Goal: Task Accomplishment & Management: Manage account settings

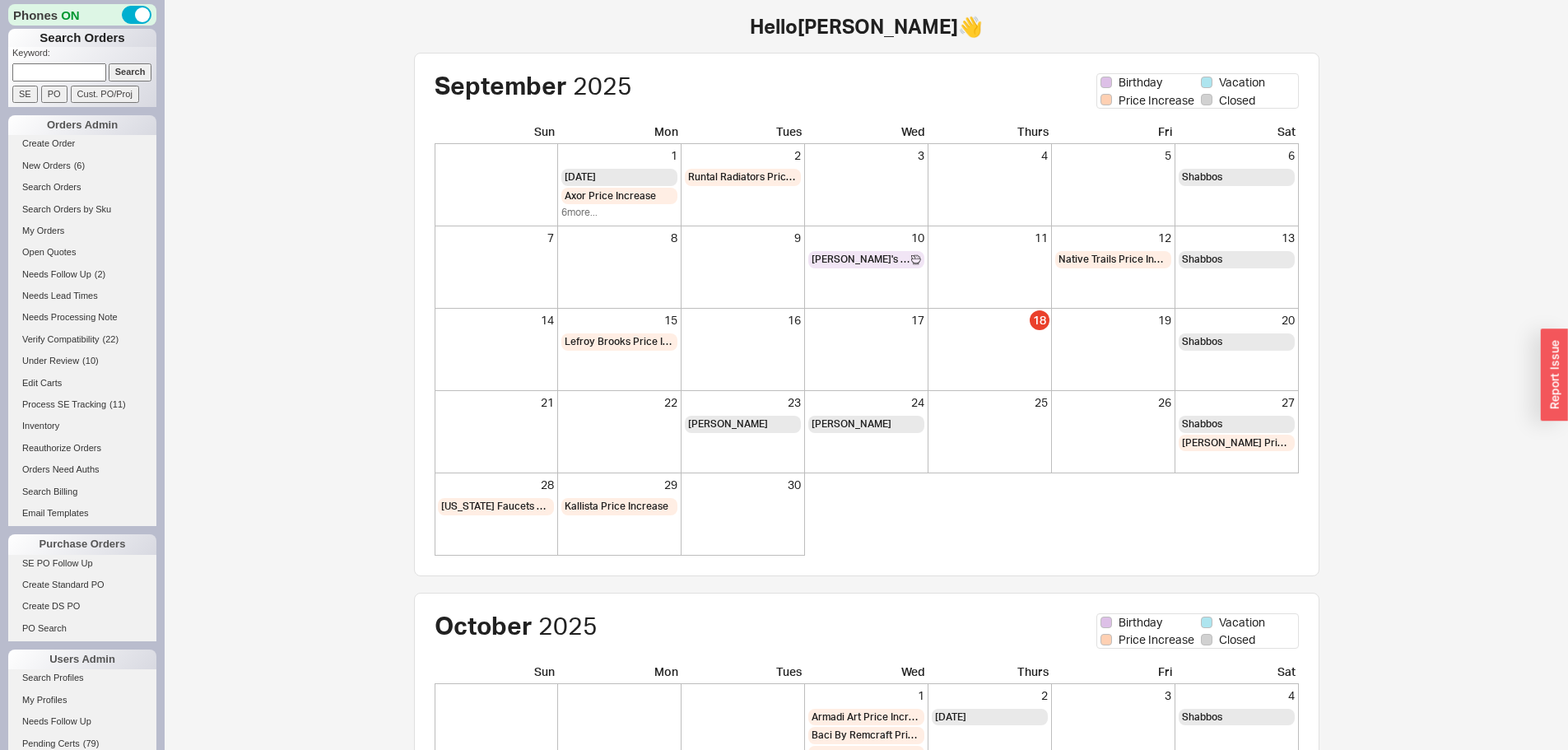
click at [64, 73] on input at bounding box center [59, 72] width 94 height 17
type input "936372"
click at [109, 63] on input "Search" at bounding box center [131, 72] width 44 height 17
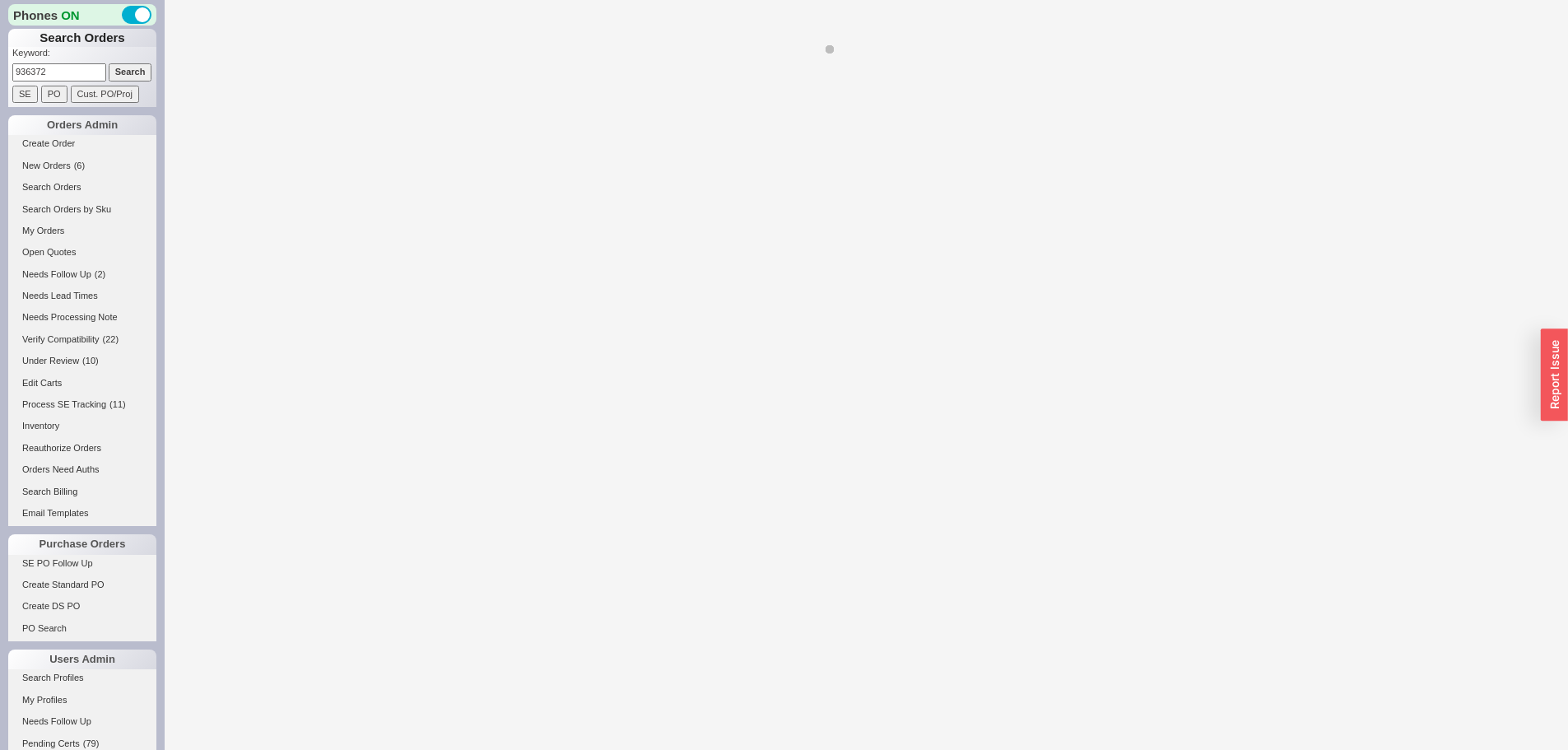
select select "LOW"
select select "3"
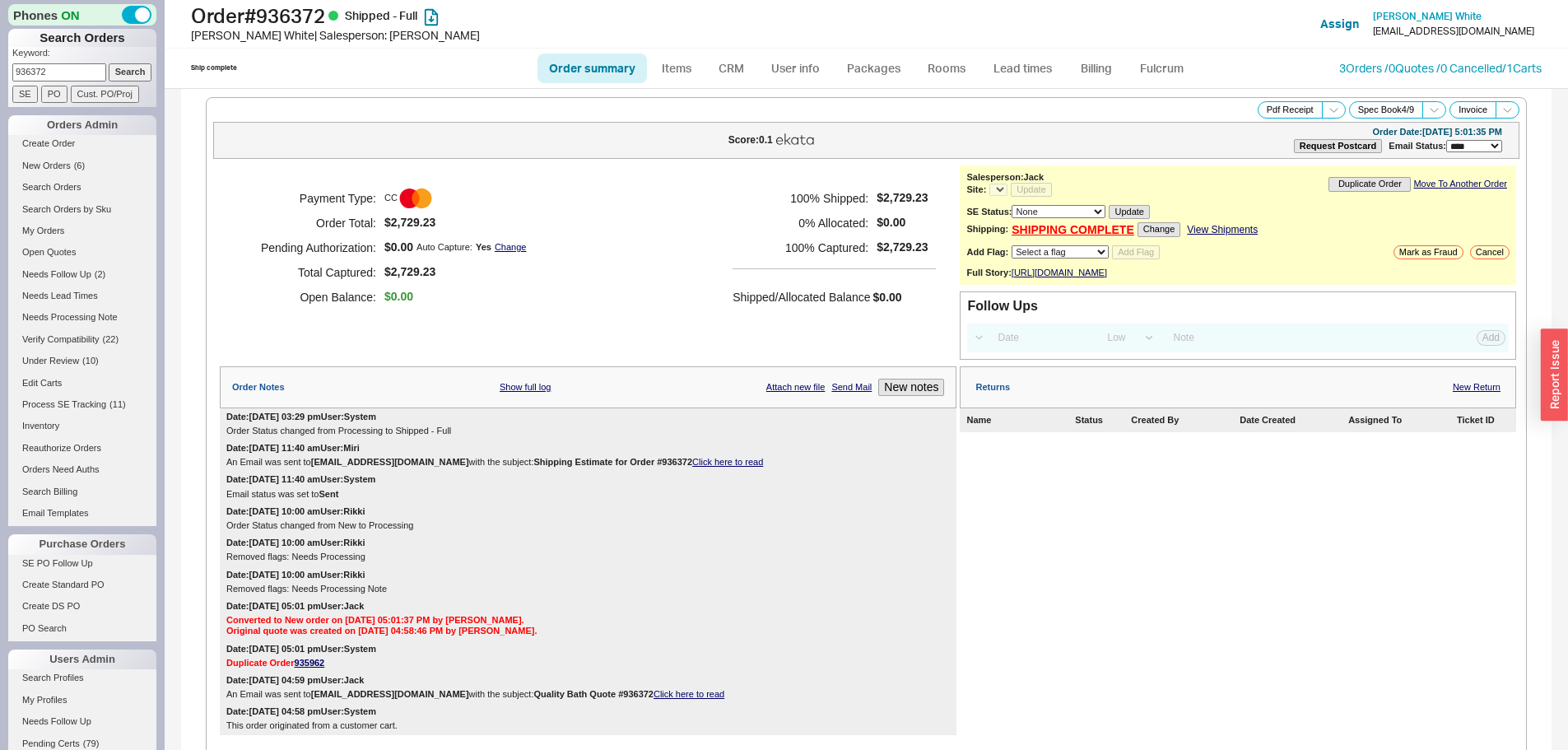
select select "*"
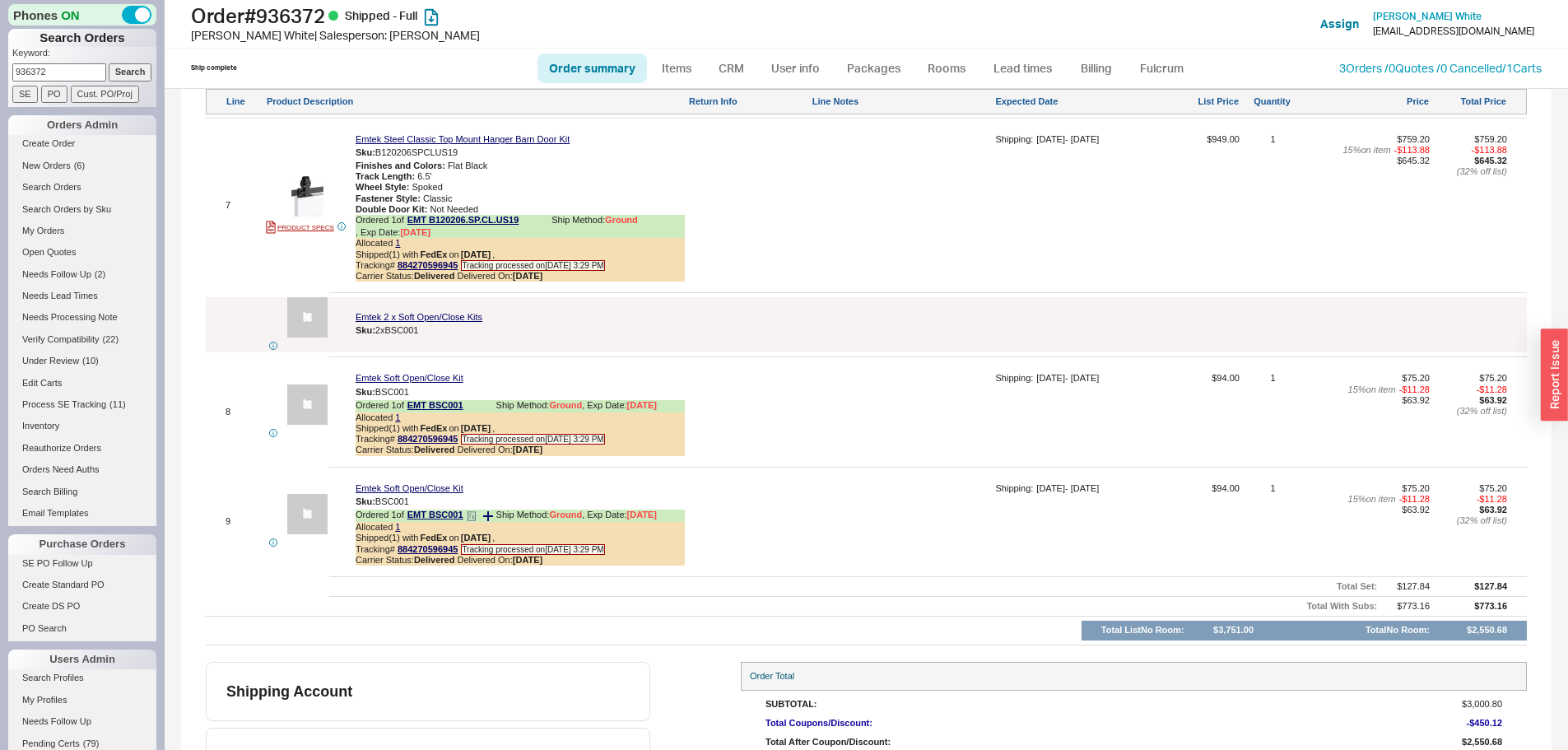
scroll to position [2040, 0]
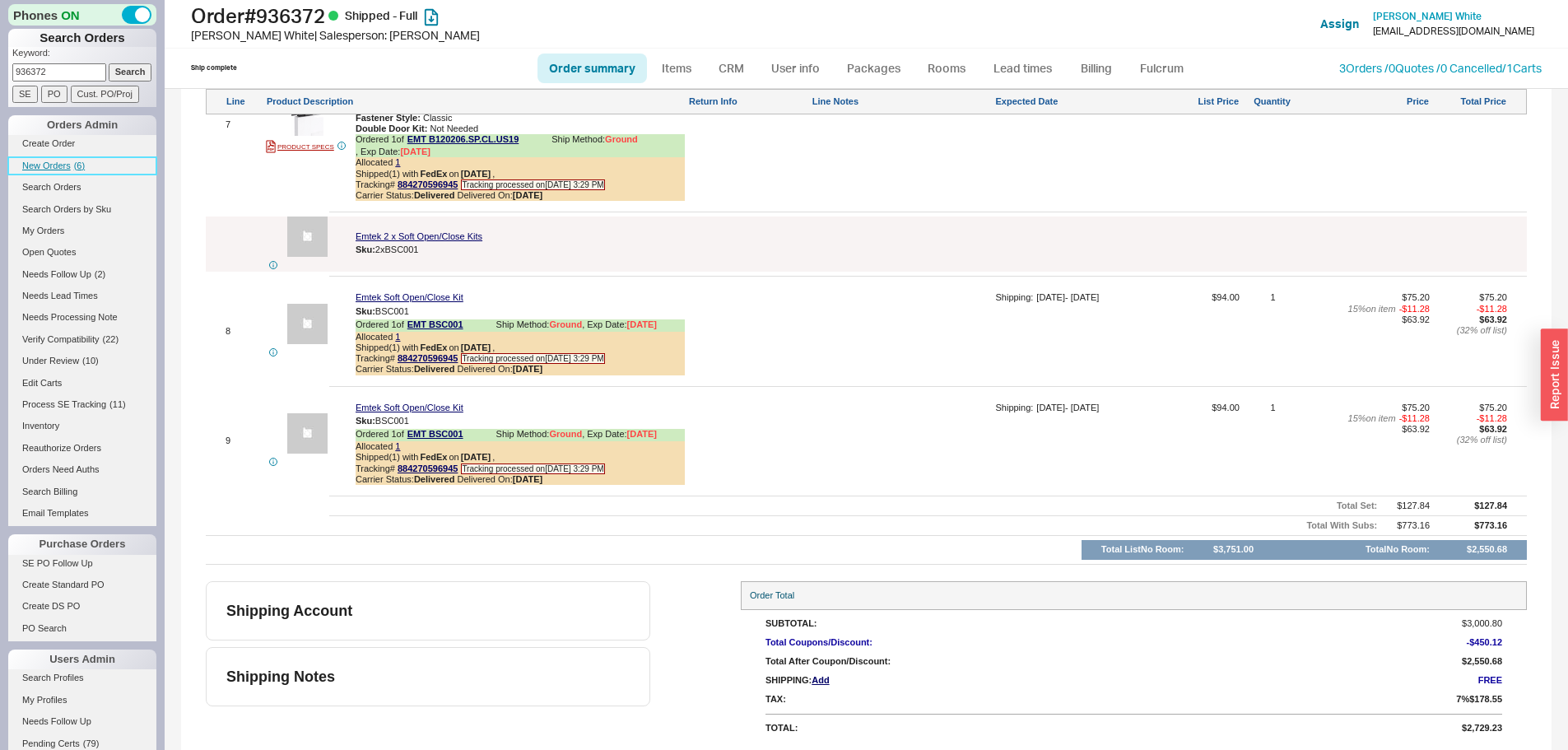
click at [58, 166] on span "New Orders" at bounding box center [46, 165] width 49 height 10
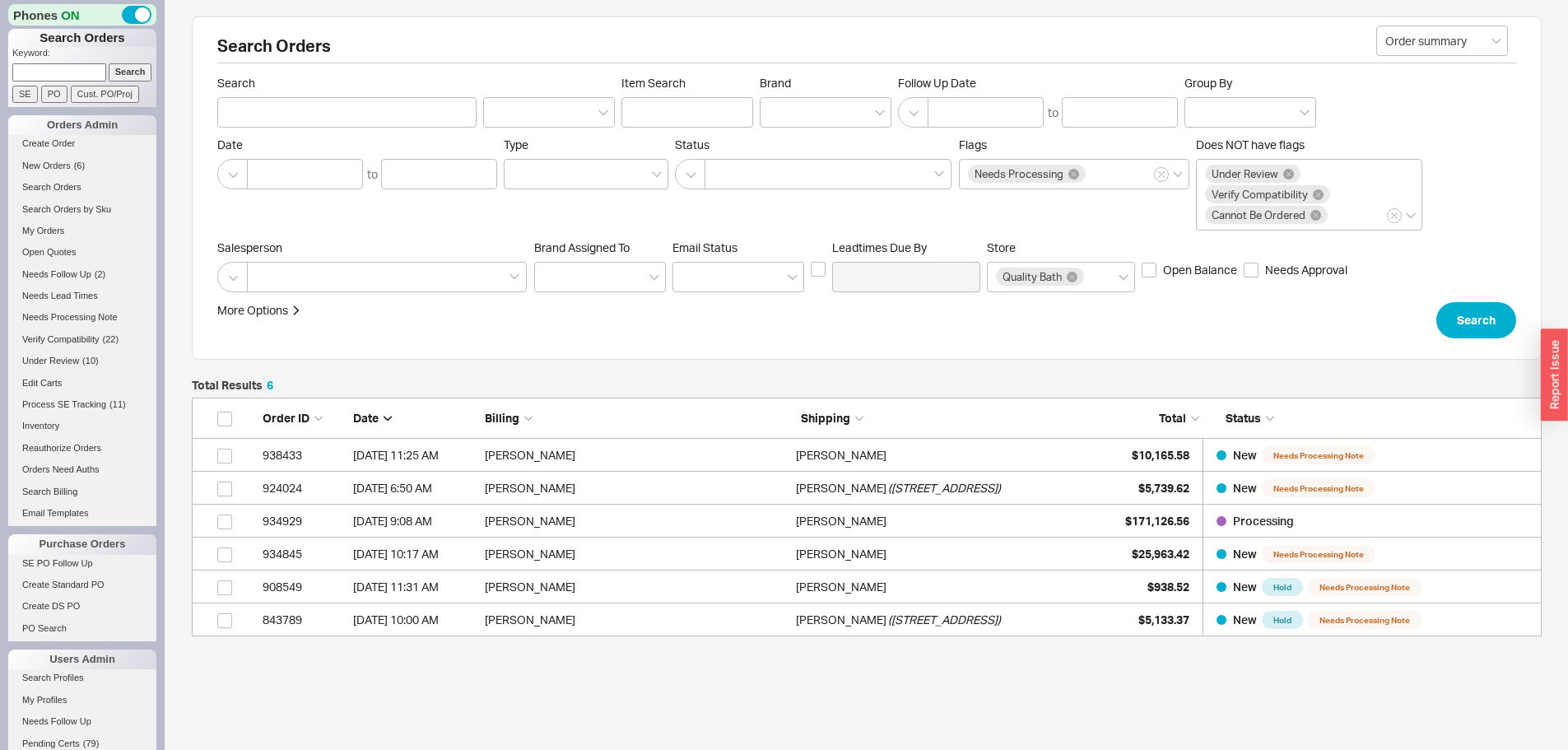
scroll to position [226, 1338]
click at [68, 166] on span "New Orders" at bounding box center [46, 165] width 49 height 10
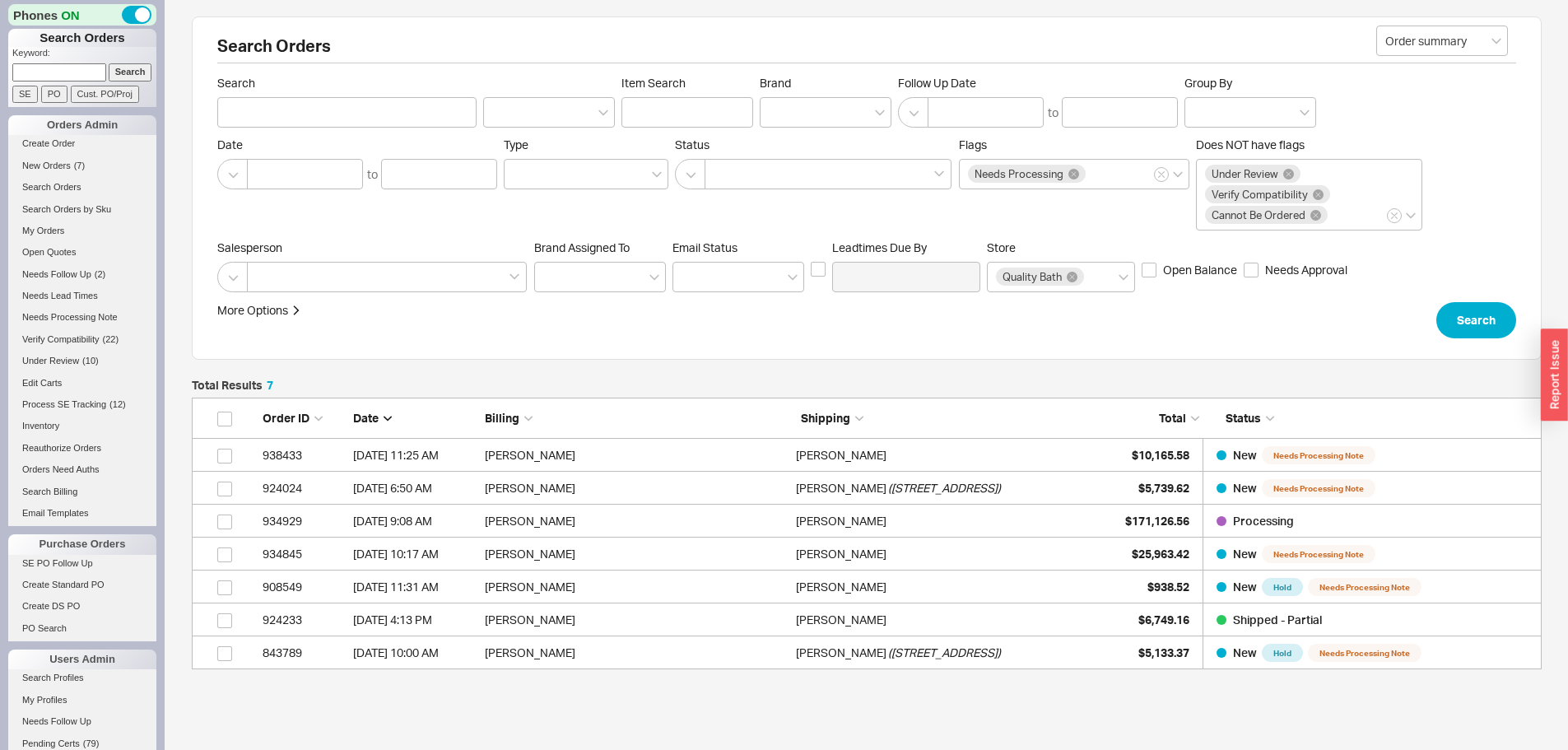
scroll to position [259, 1338]
click at [59, 69] on input at bounding box center [59, 72] width 94 height 17
paste input "928349"
type input "928349"
click at [109, 63] on input "Search" at bounding box center [131, 72] width 44 height 17
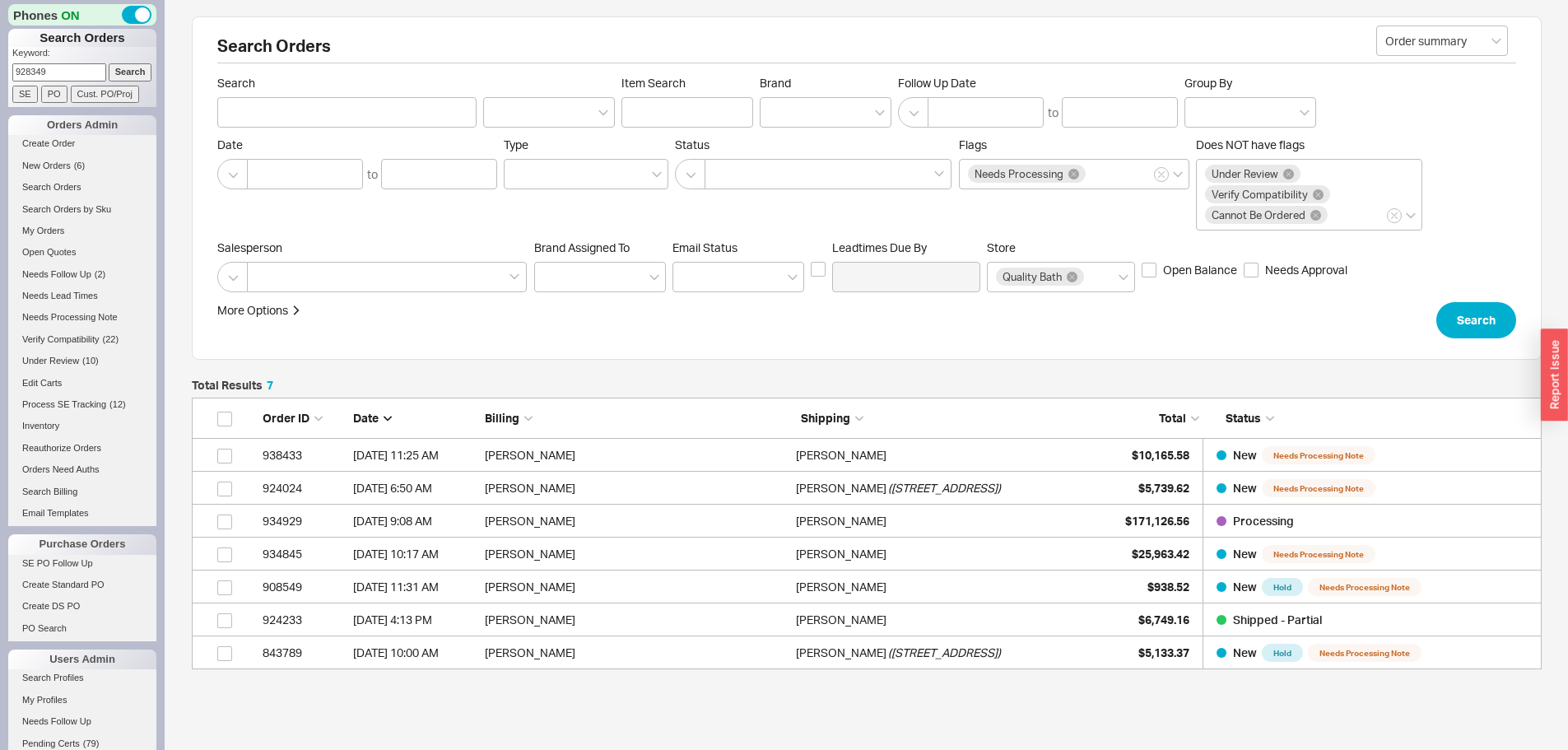
type input "928349"
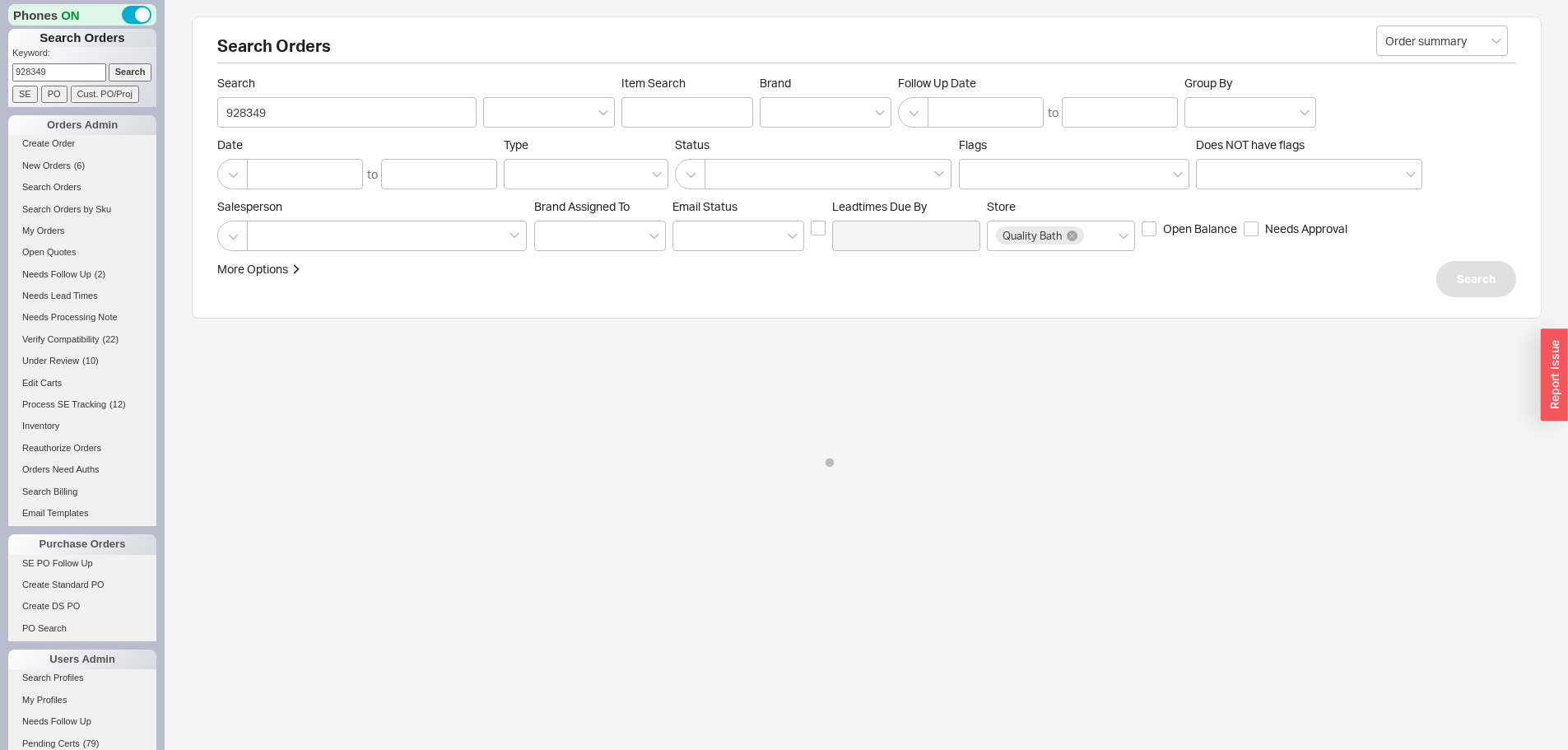
select select "*"
select select "LOW"
select select "3"
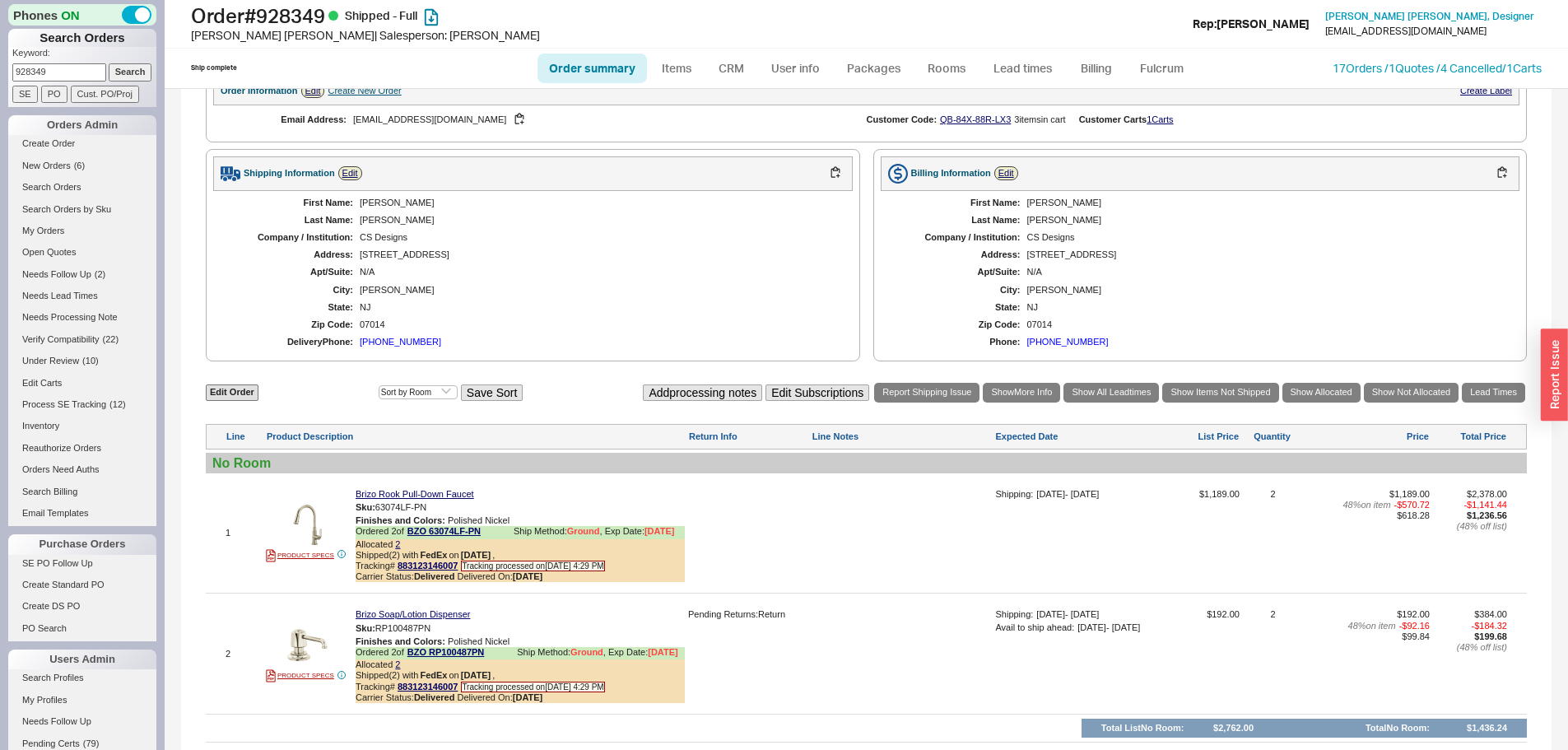
scroll to position [861, 0]
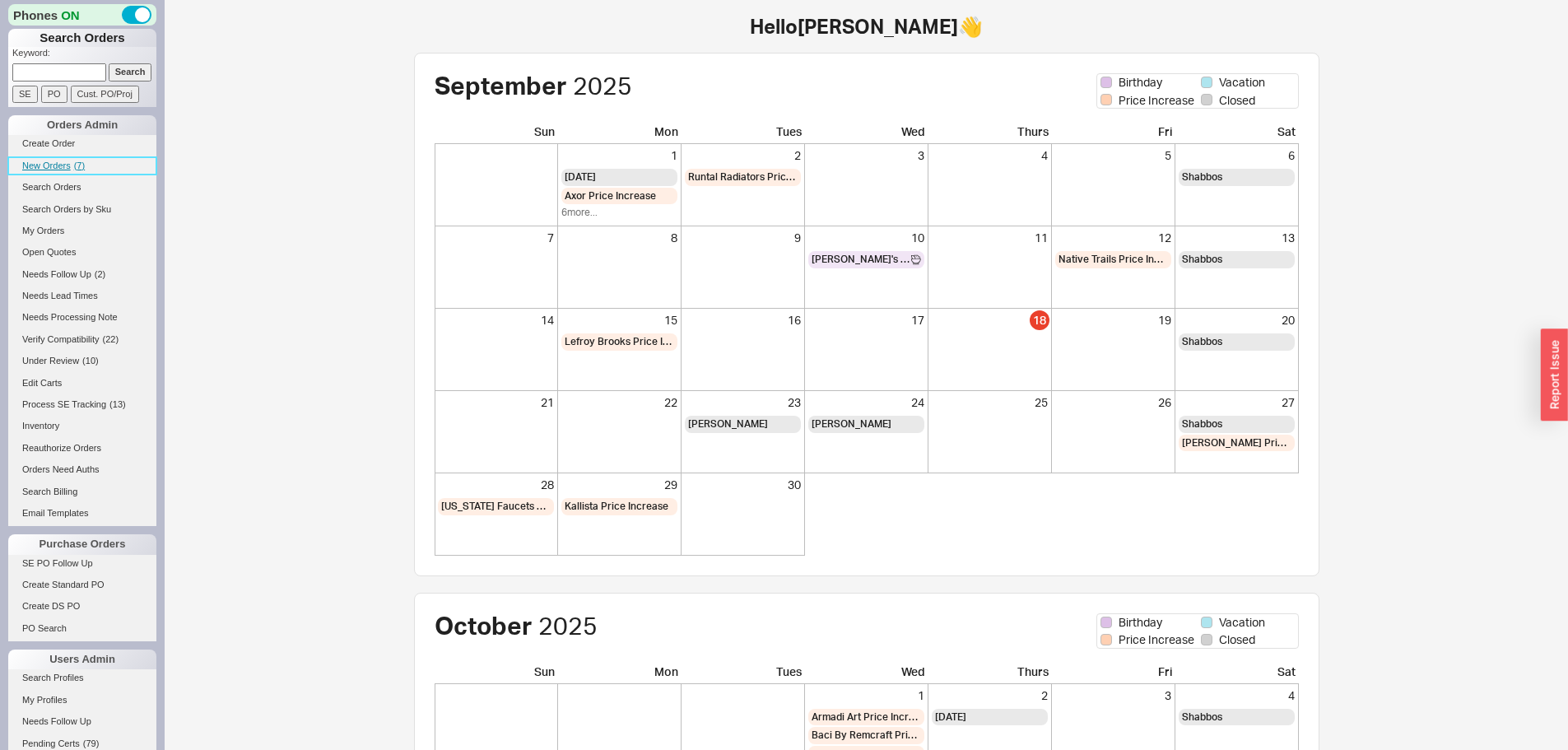
click at [64, 174] on link "New Orders ( 7 )" at bounding box center [83, 165] width 149 height 17
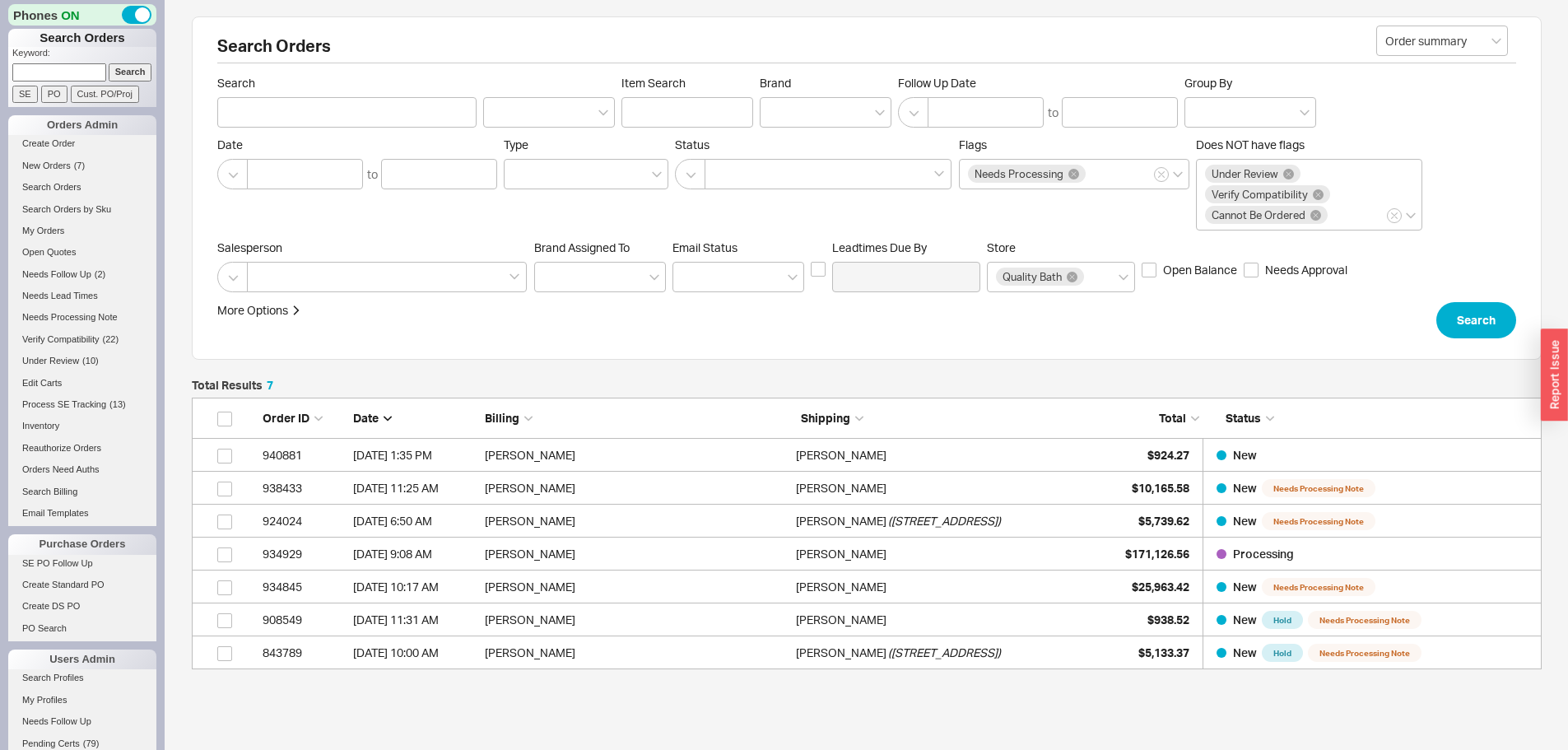
scroll to position [259, 1338]
click at [70, 168] on span "New Orders" at bounding box center [46, 165] width 49 height 10
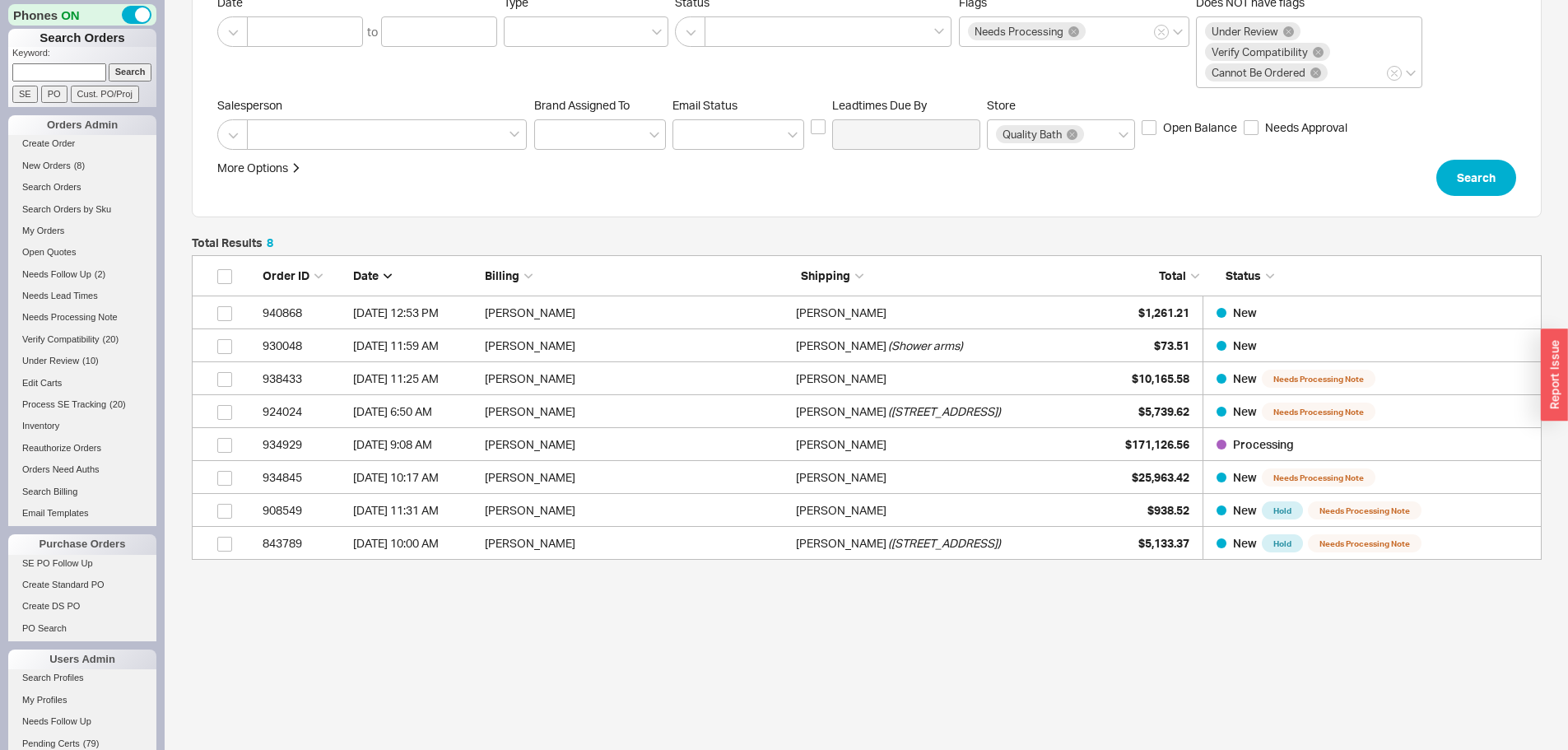
scroll to position [0, 0]
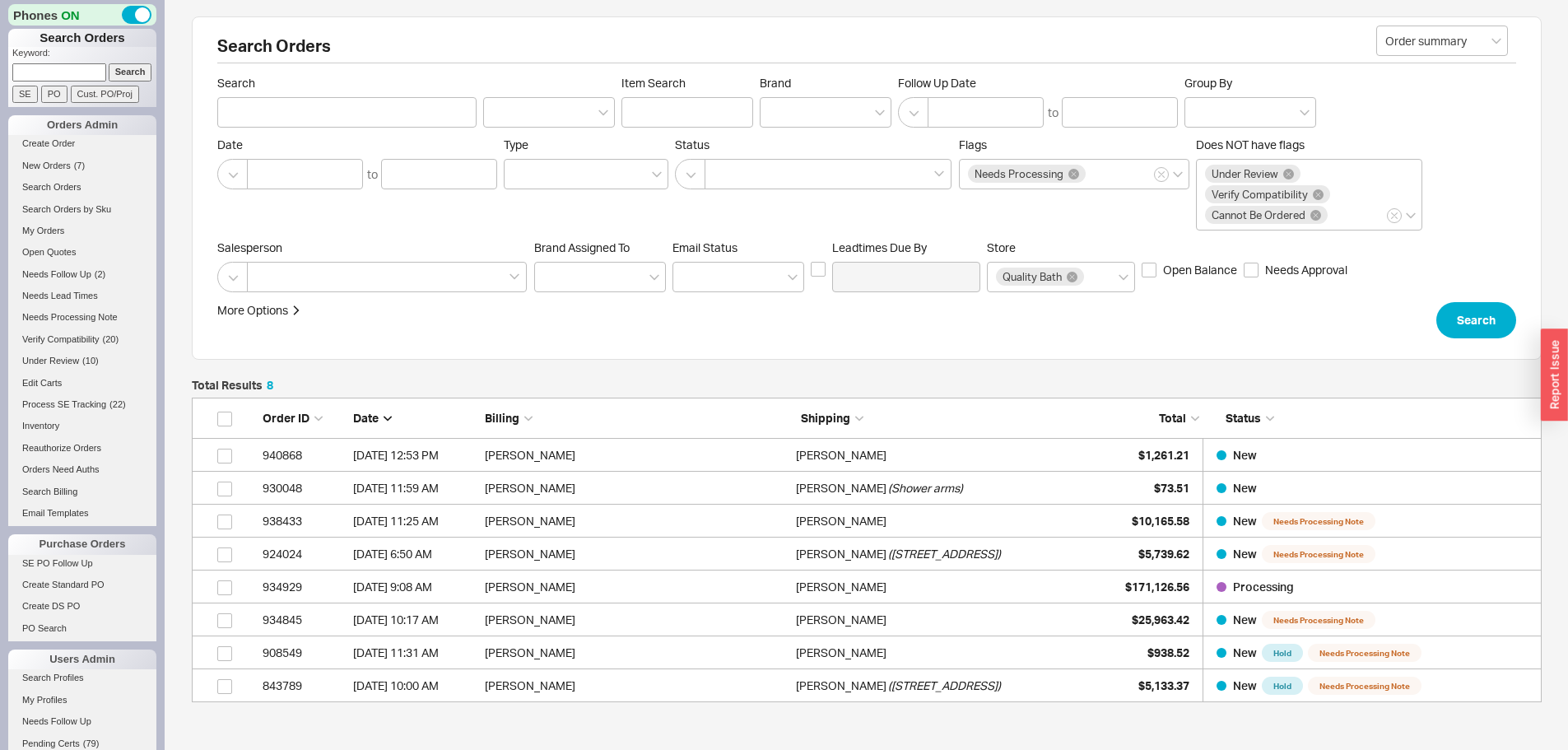
click at [26, 73] on input at bounding box center [59, 72] width 94 height 17
paste input "938136"
type input "938136"
click at [109, 63] on input "Search" at bounding box center [131, 72] width 44 height 17
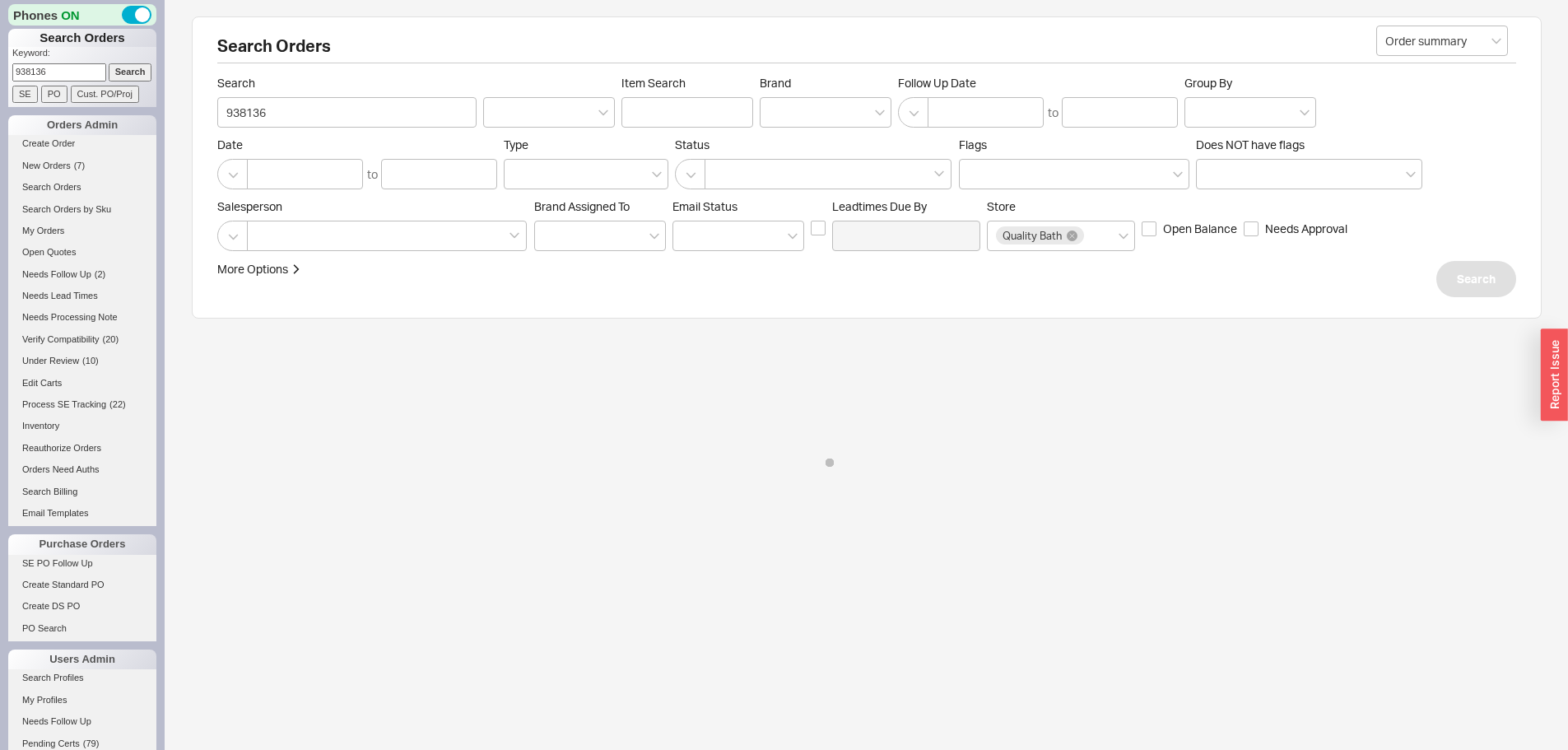
type input "938136"
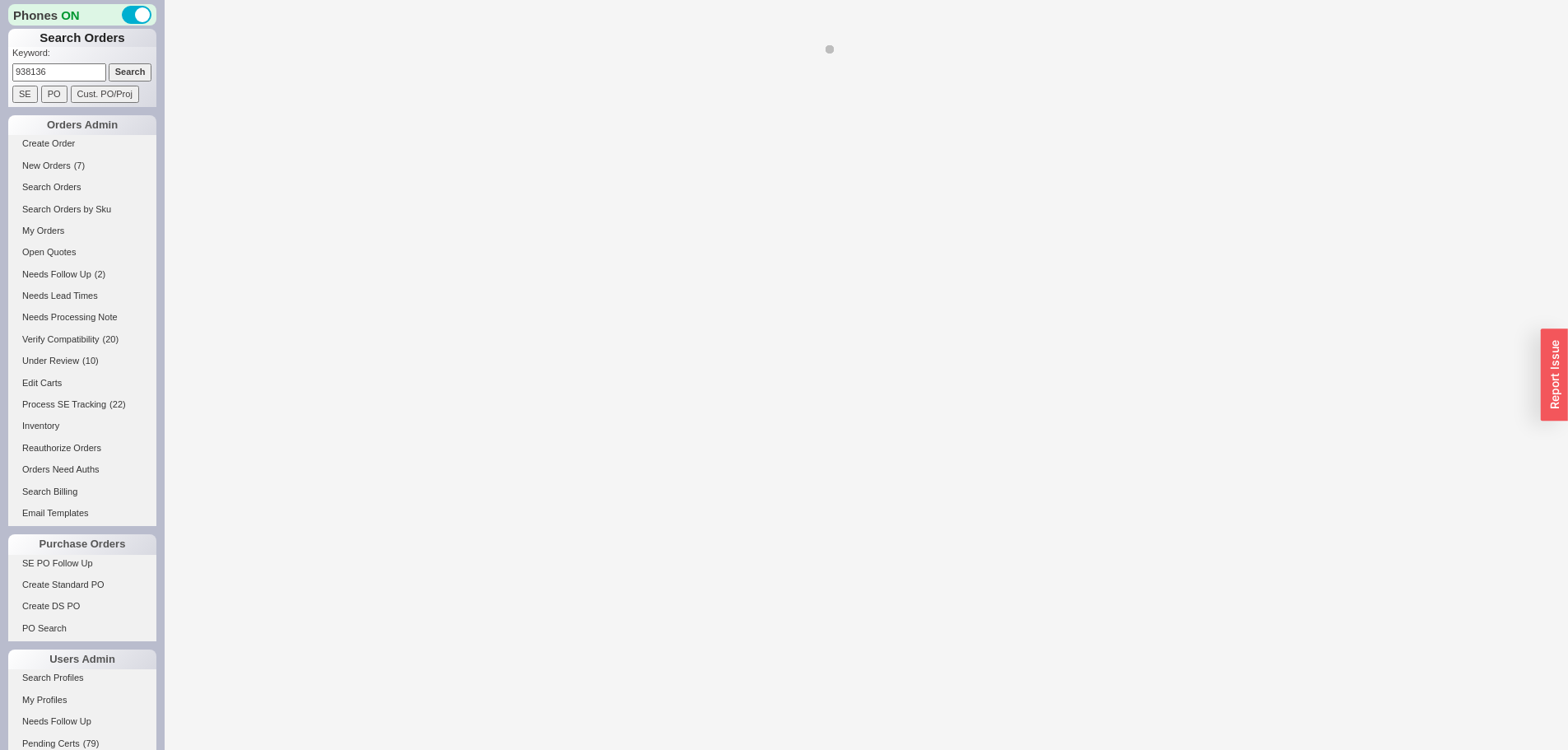
select select "*"
select select "LOW"
select select "3"
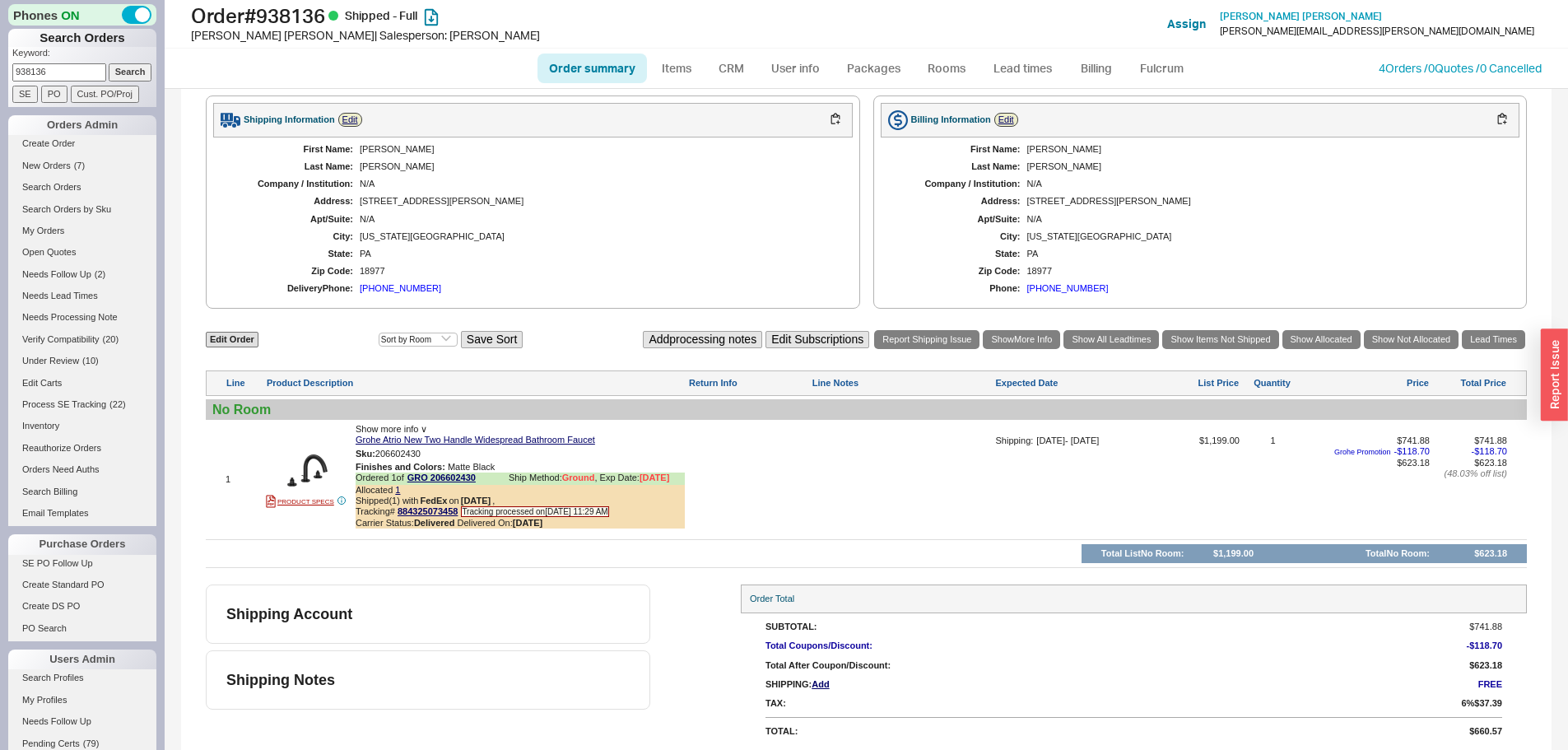
scroll to position [700, 0]
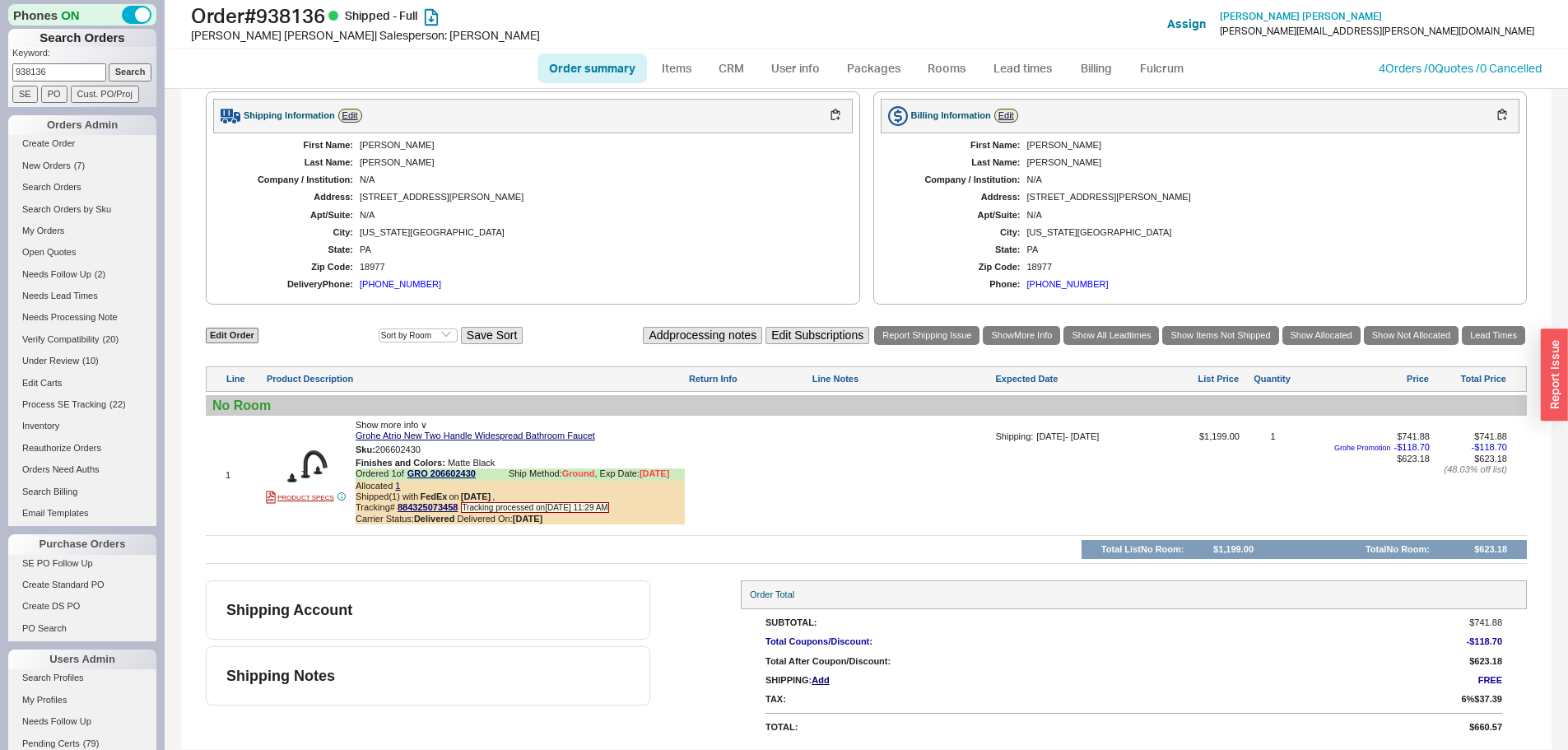
click at [405, 197] on div "6 Jonathan Way" at bounding box center [597, 197] width 477 height 11
click at [619, 232] on div "Washington Crossing" at bounding box center [597, 232] width 477 height 11
click at [70, 167] on span "New Orders" at bounding box center [46, 165] width 49 height 10
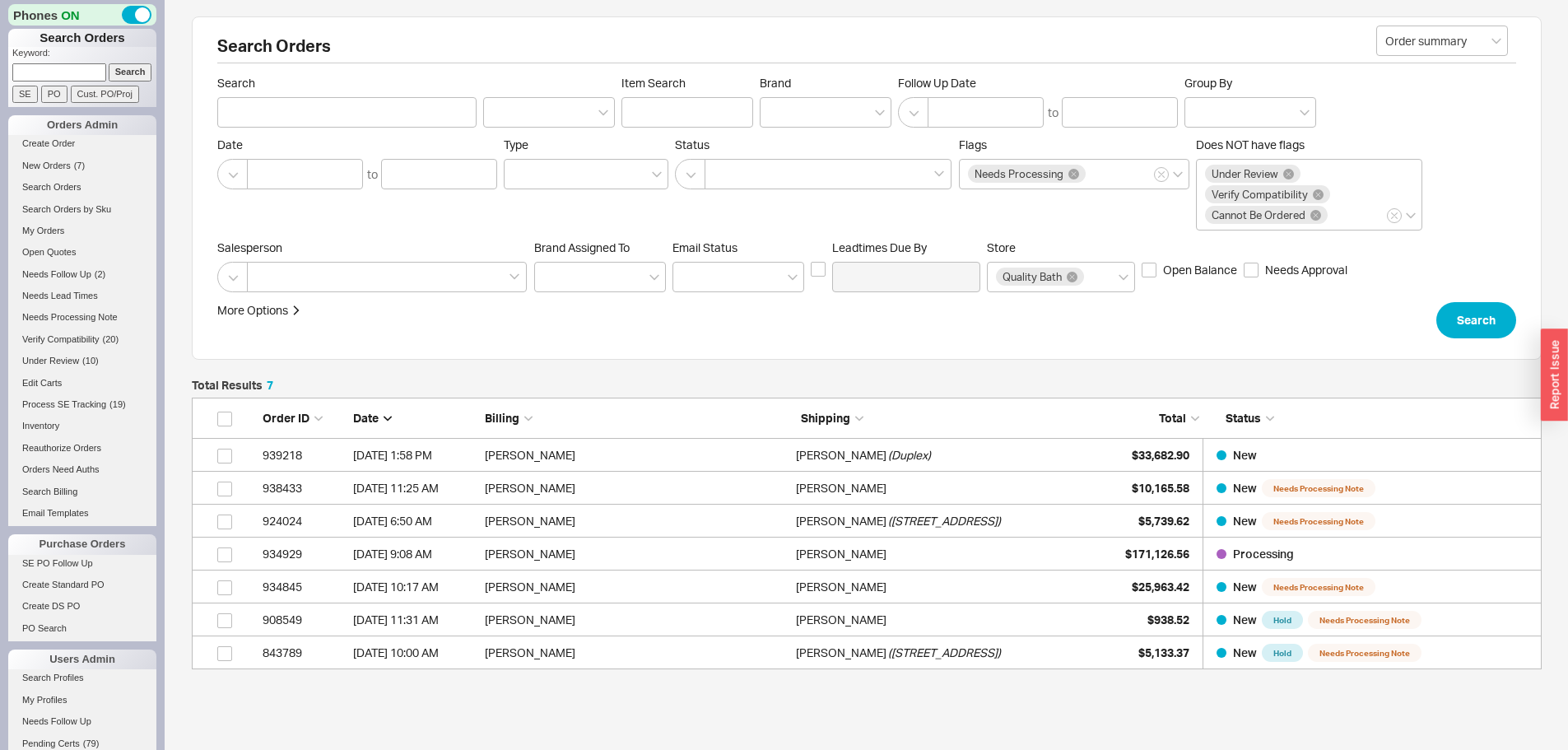
scroll to position [259, 1338]
click at [58, 165] on span "New Orders" at bounding box center [46, 165] width 49 height 10
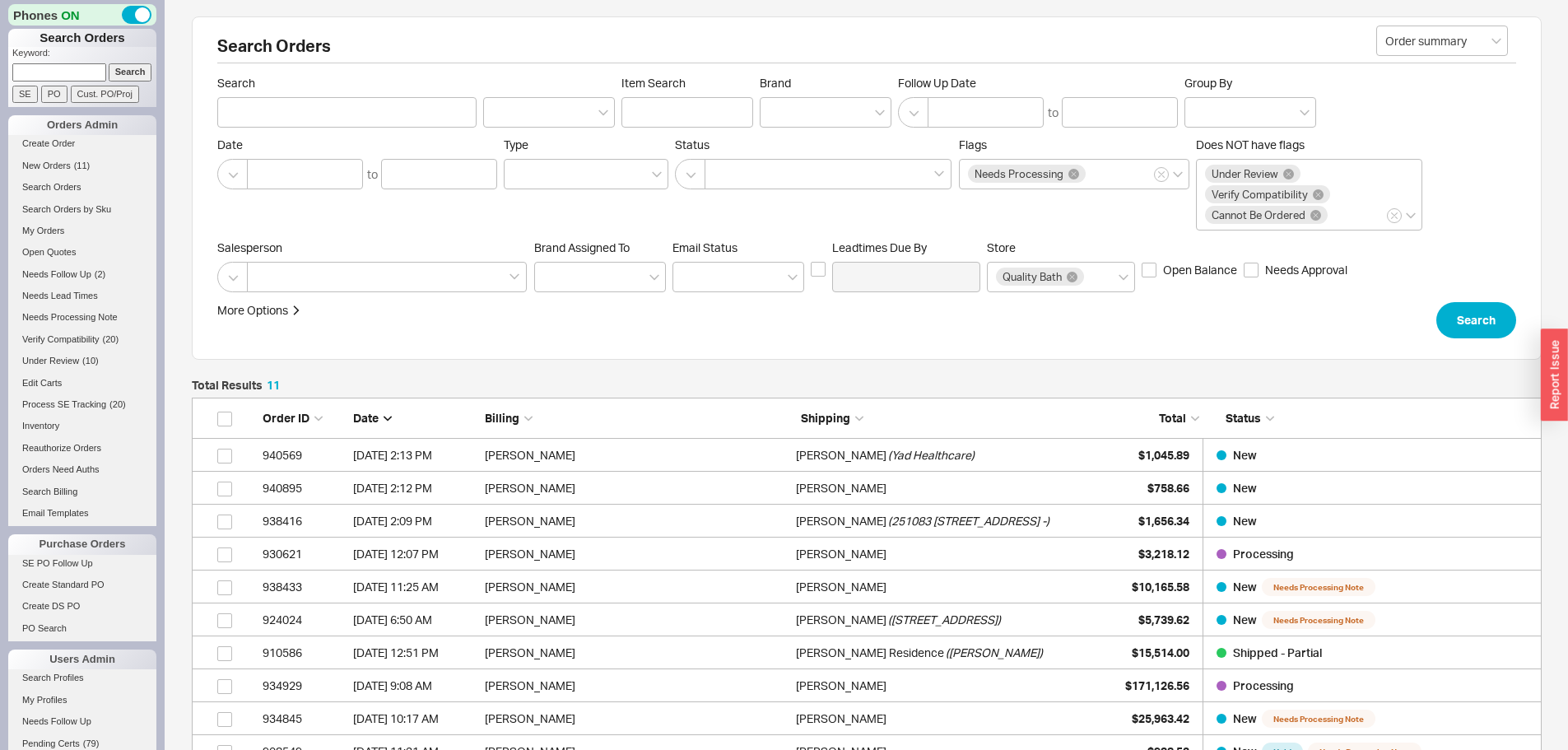
scroll to position [391, 1338]
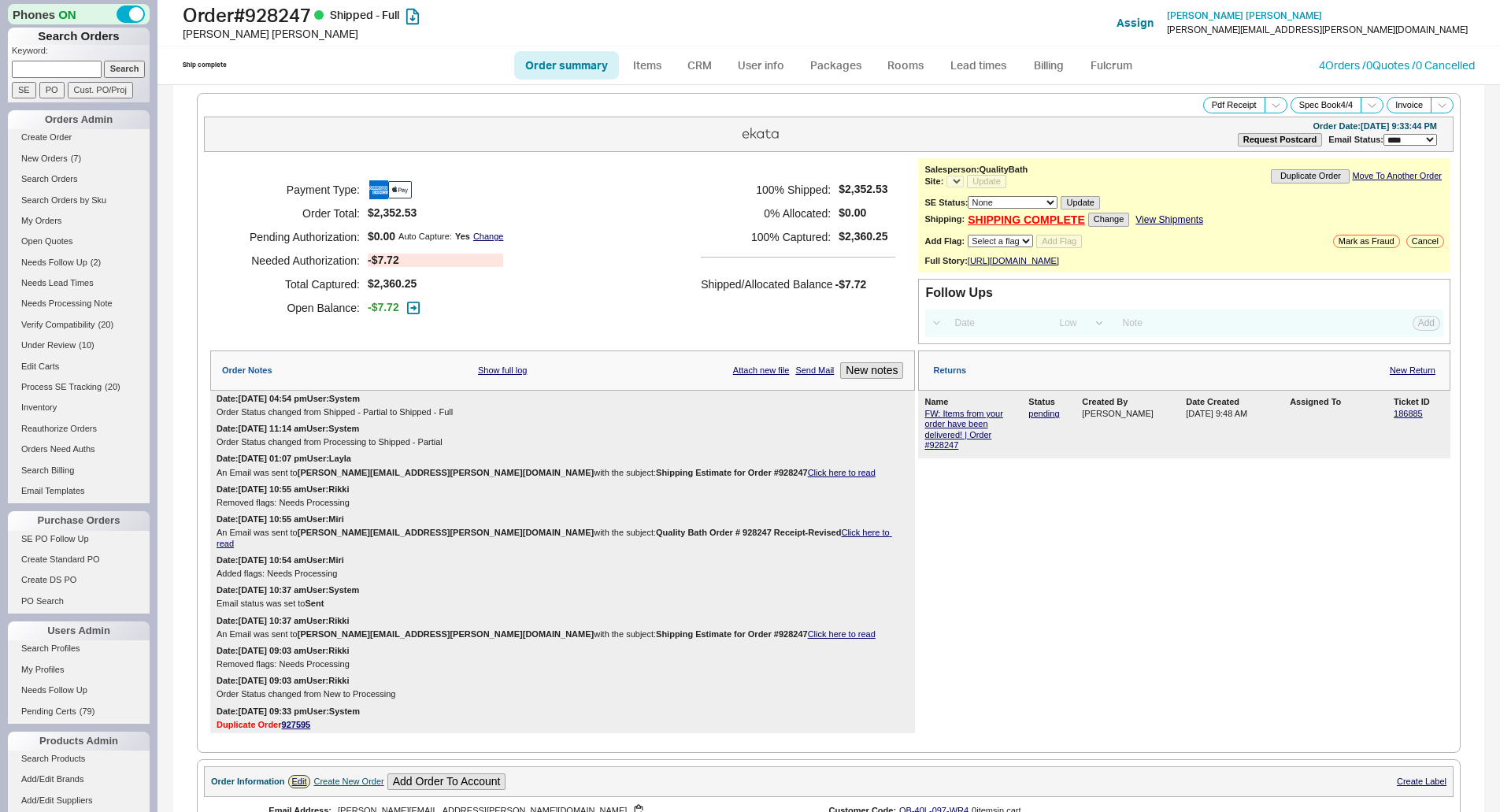
select select "LOW"
select select "3"
select select "*"
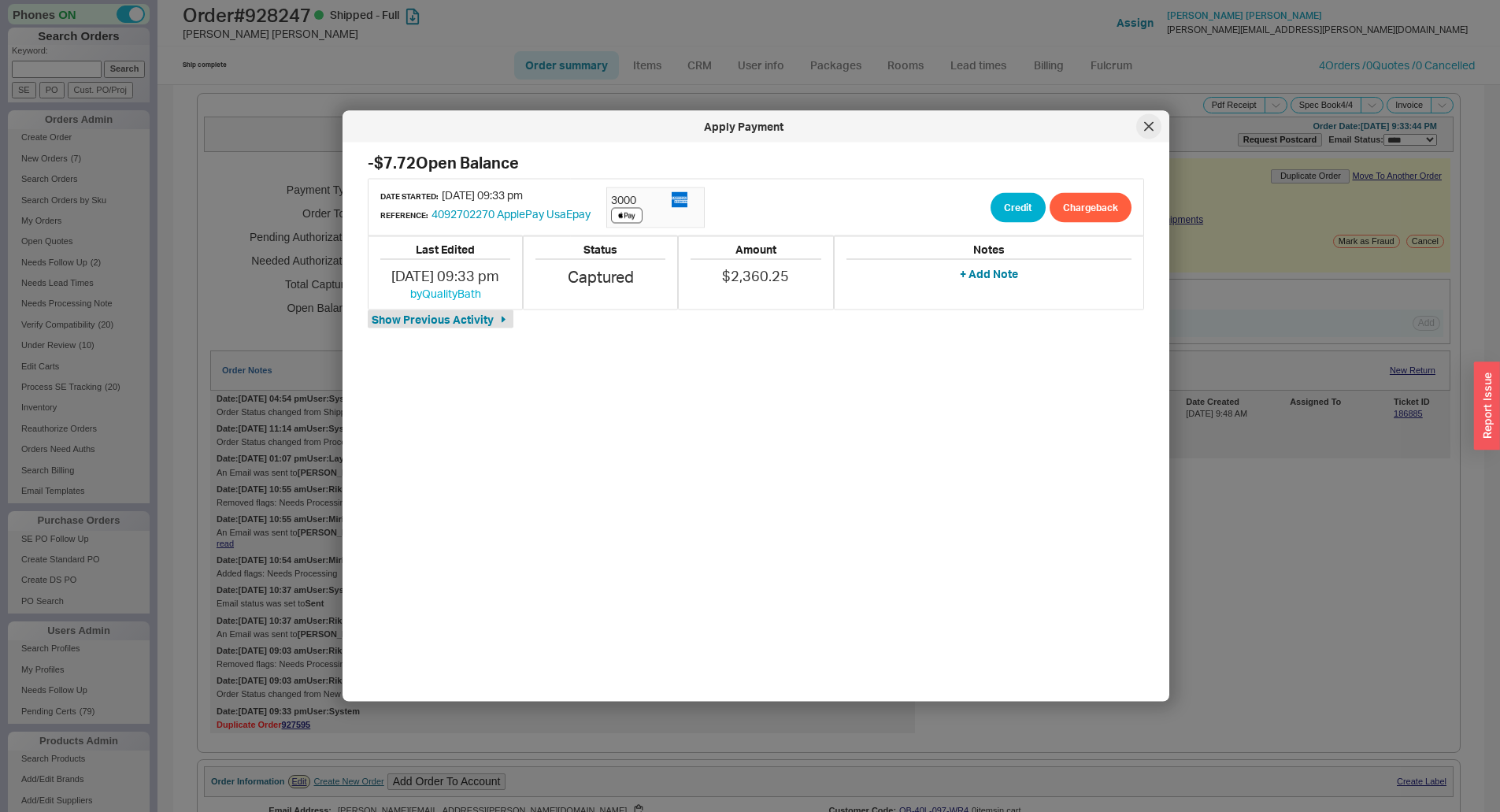
click at [1150, 129] on icon at bounding box center [1150, 127] width 10 height 10
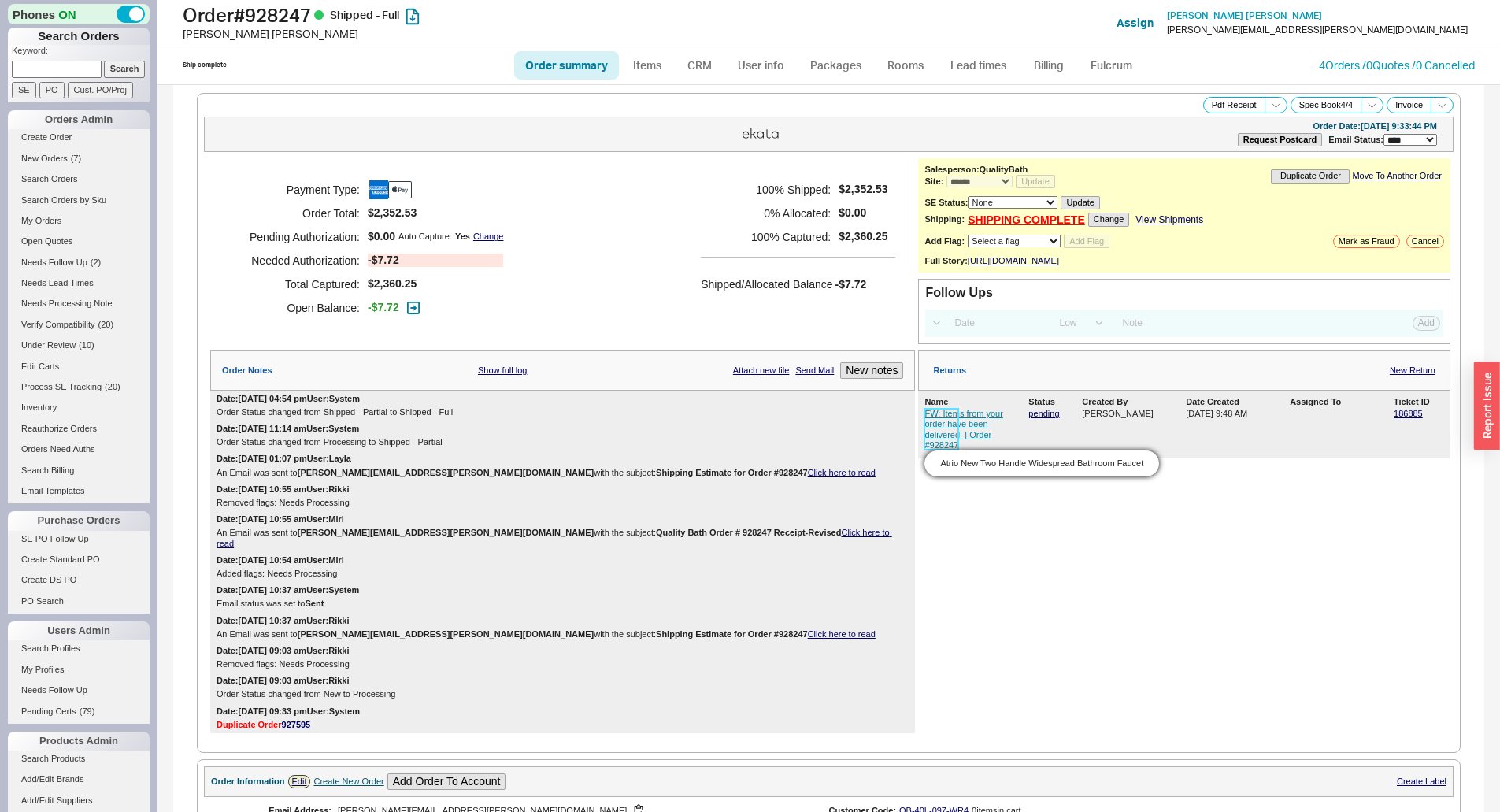
click at [936, 434] on link "FW: Items from your order have been delivered! | Order #928247" at bounding box center [963, 429] width 78 height 41
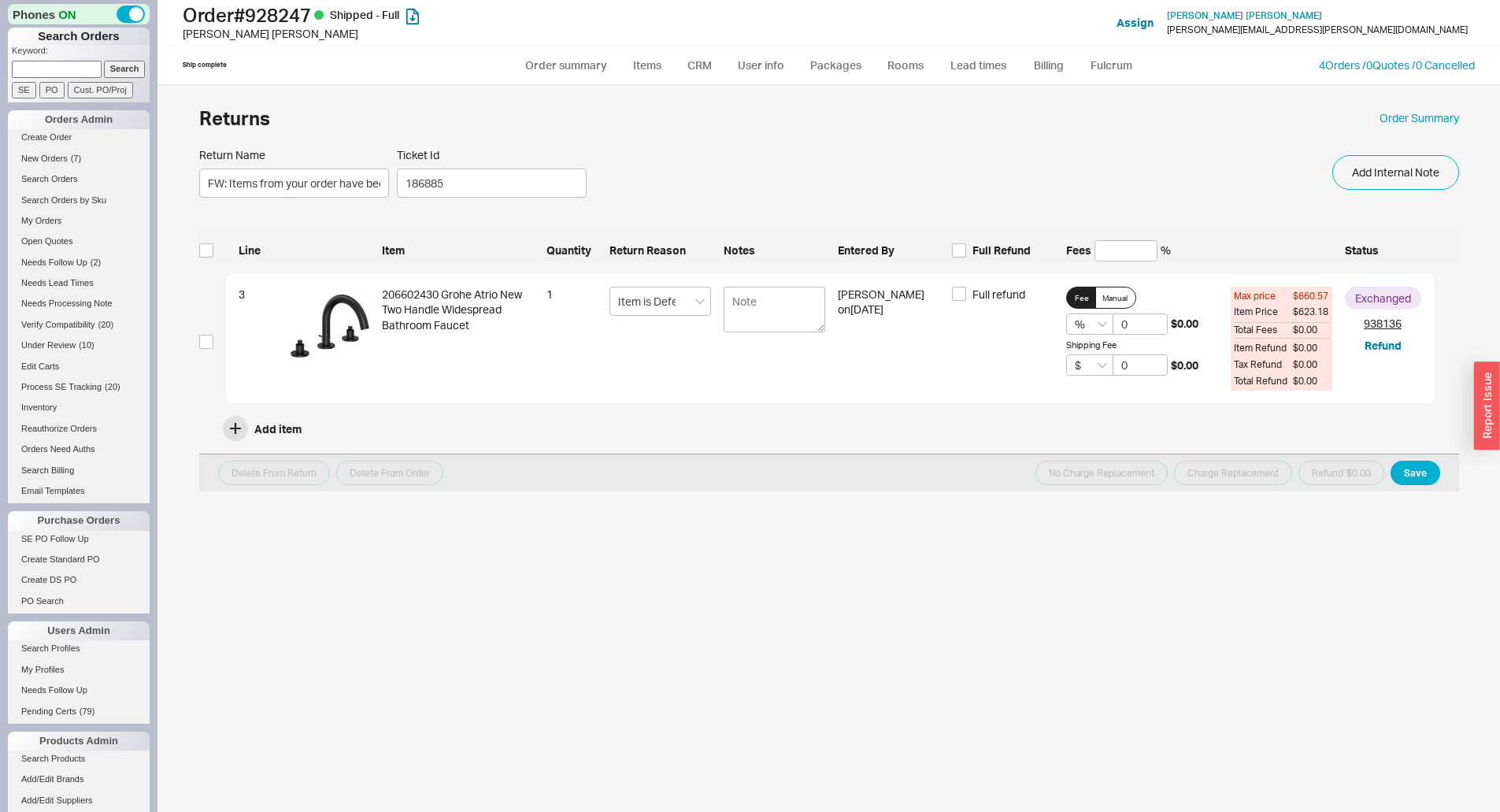
click at [181, 341] on div "Returns Order Summary Return Name FW: Items from your order have been delivered…" at bounding box center [828, 448] width 1343 height 726
click at [202, 341] on input "checkbox" at bounding box center [207, 342] width 15 height 15
checkbox input "true"
click at [971, 287] on label "Full refund" at bounding box center [988, 295] width 73 height 16
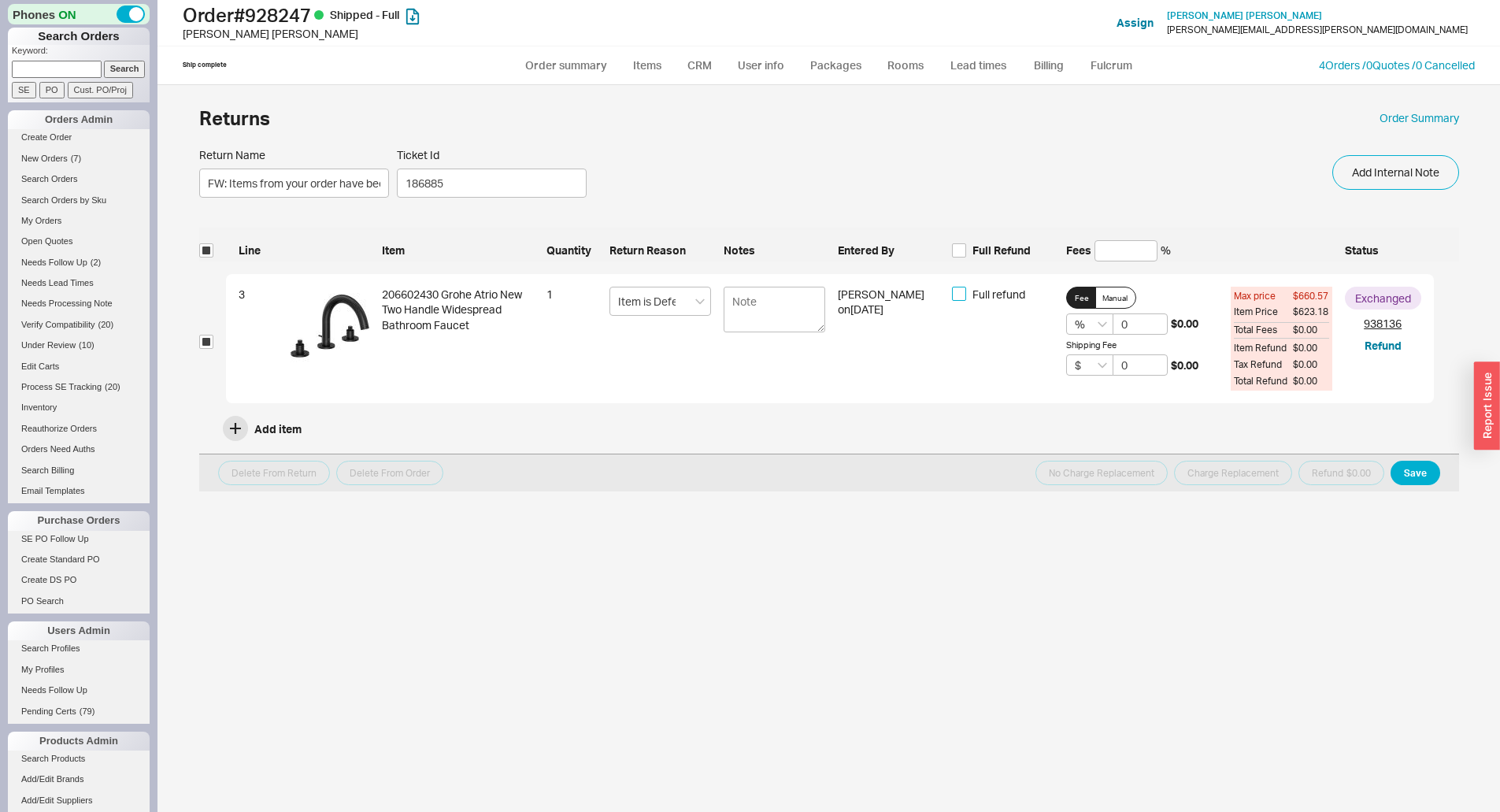
click at [966, 287] on input "Full refund" at bounding box center [959, 294] width 15 height 15
checkbox input "true"
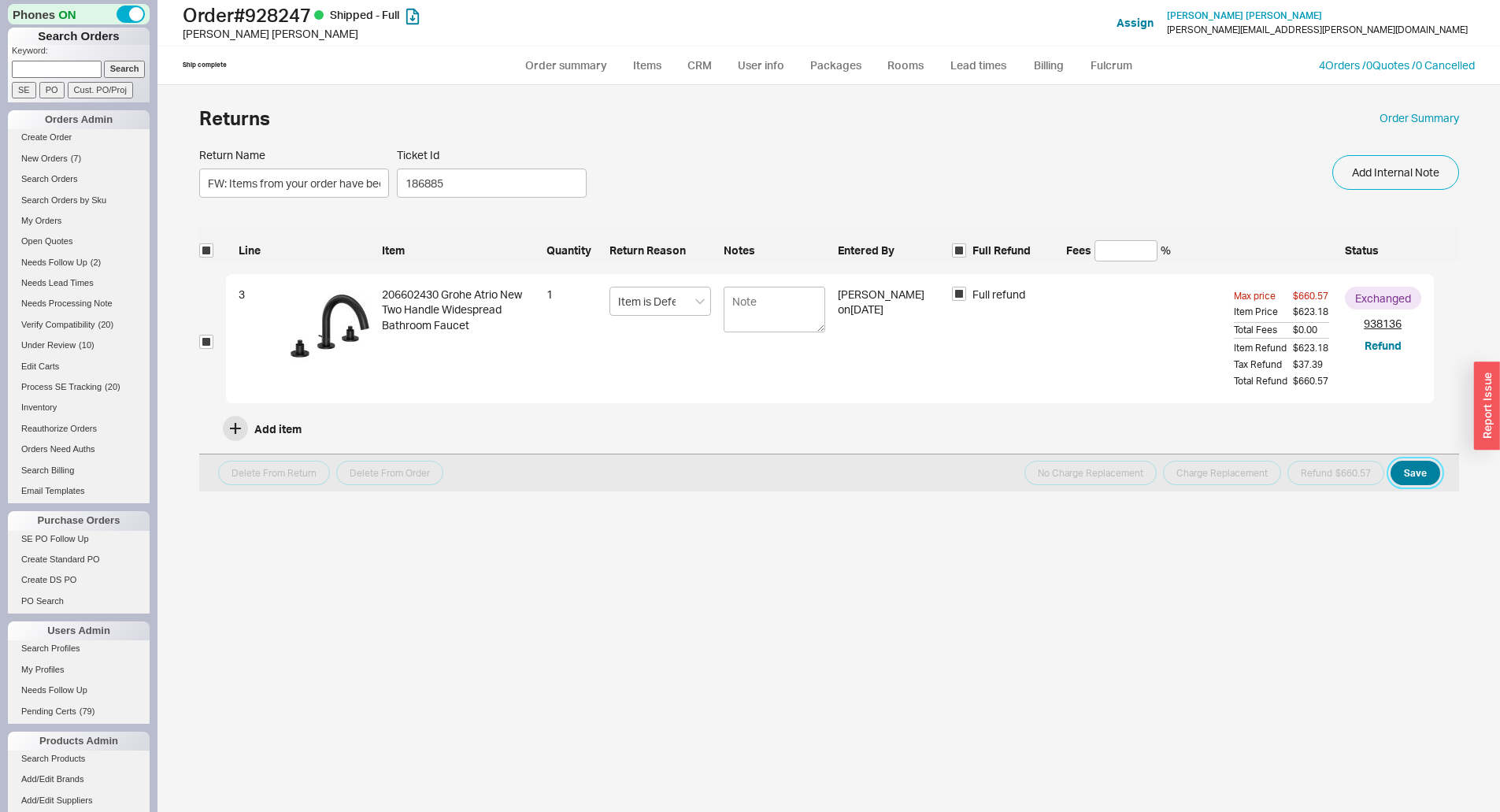
click at [1420, 467] on button "Save" at bounding box center [1415, 473] width 49 height 24
click at [1357, 475] on button "Refund $660.57" at bounding box center [1336, 473] width 97 height 24
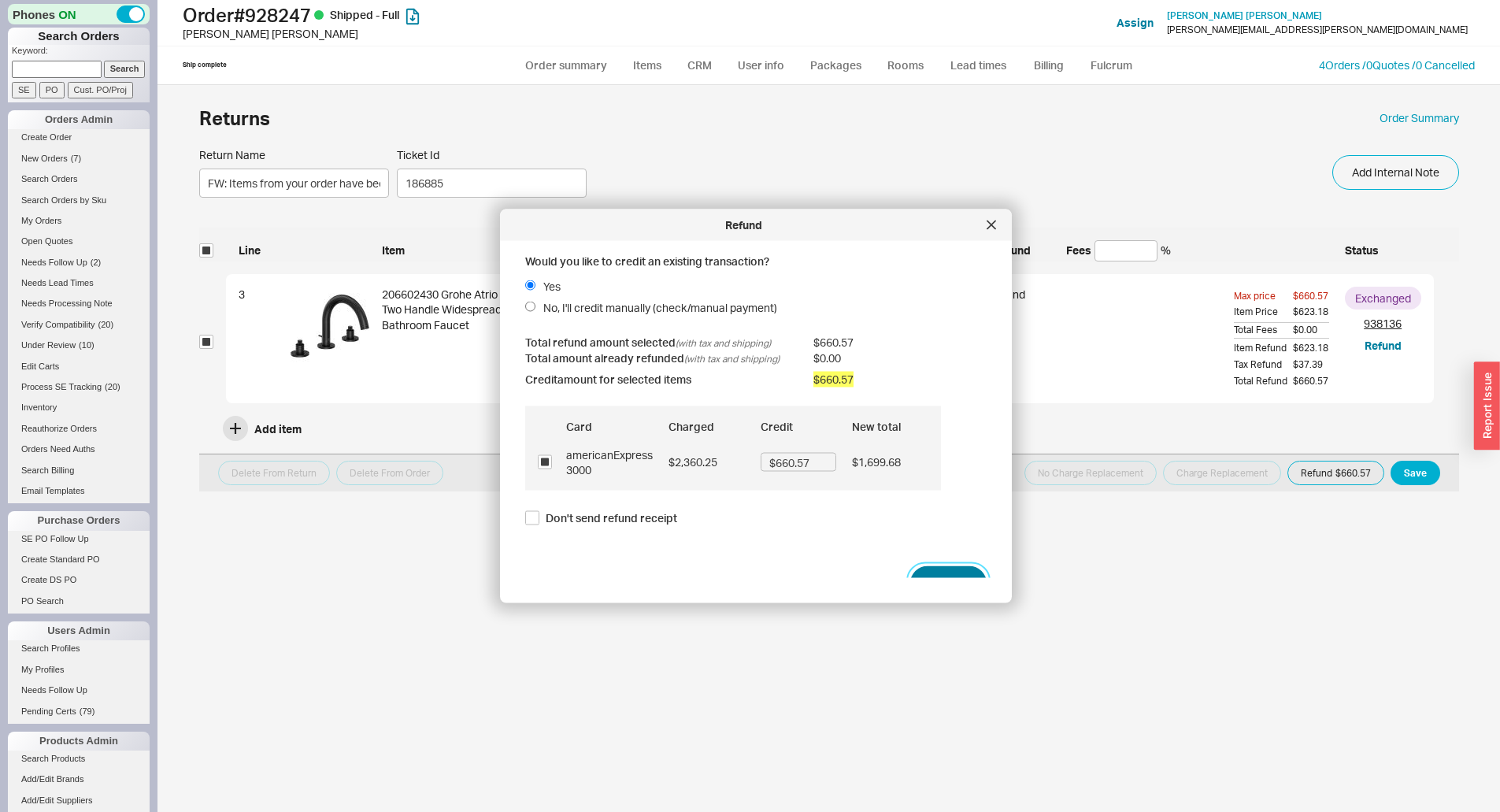
click at [948, 571] on button "Refund" at bounding box center [949, 583] width 77 height 35
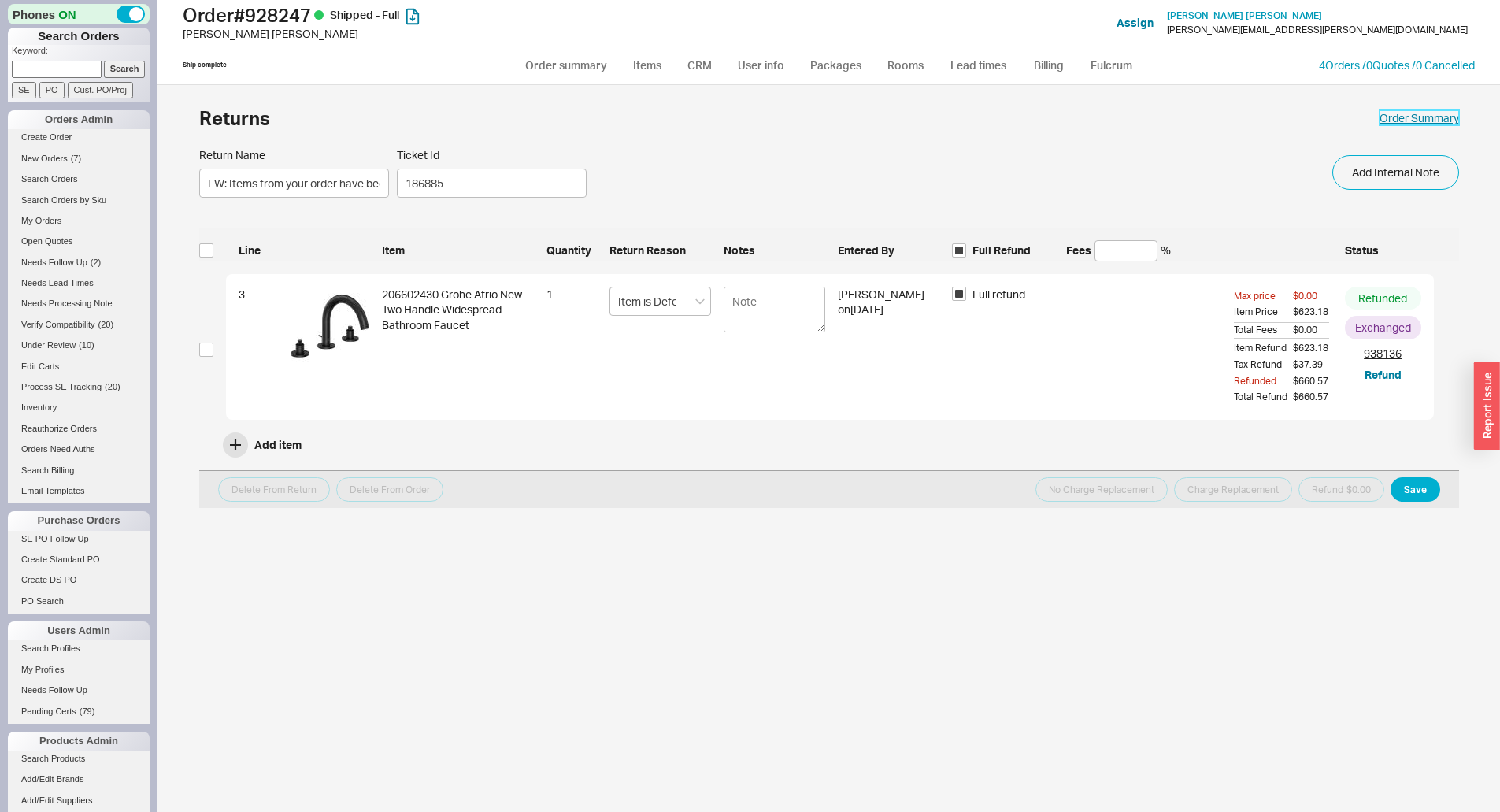
click at [1419, 115] on link "Order Summary" at bounding box center [1419, 119] width 80 height 16
select select "*"
select select "LOW"
select select "3"
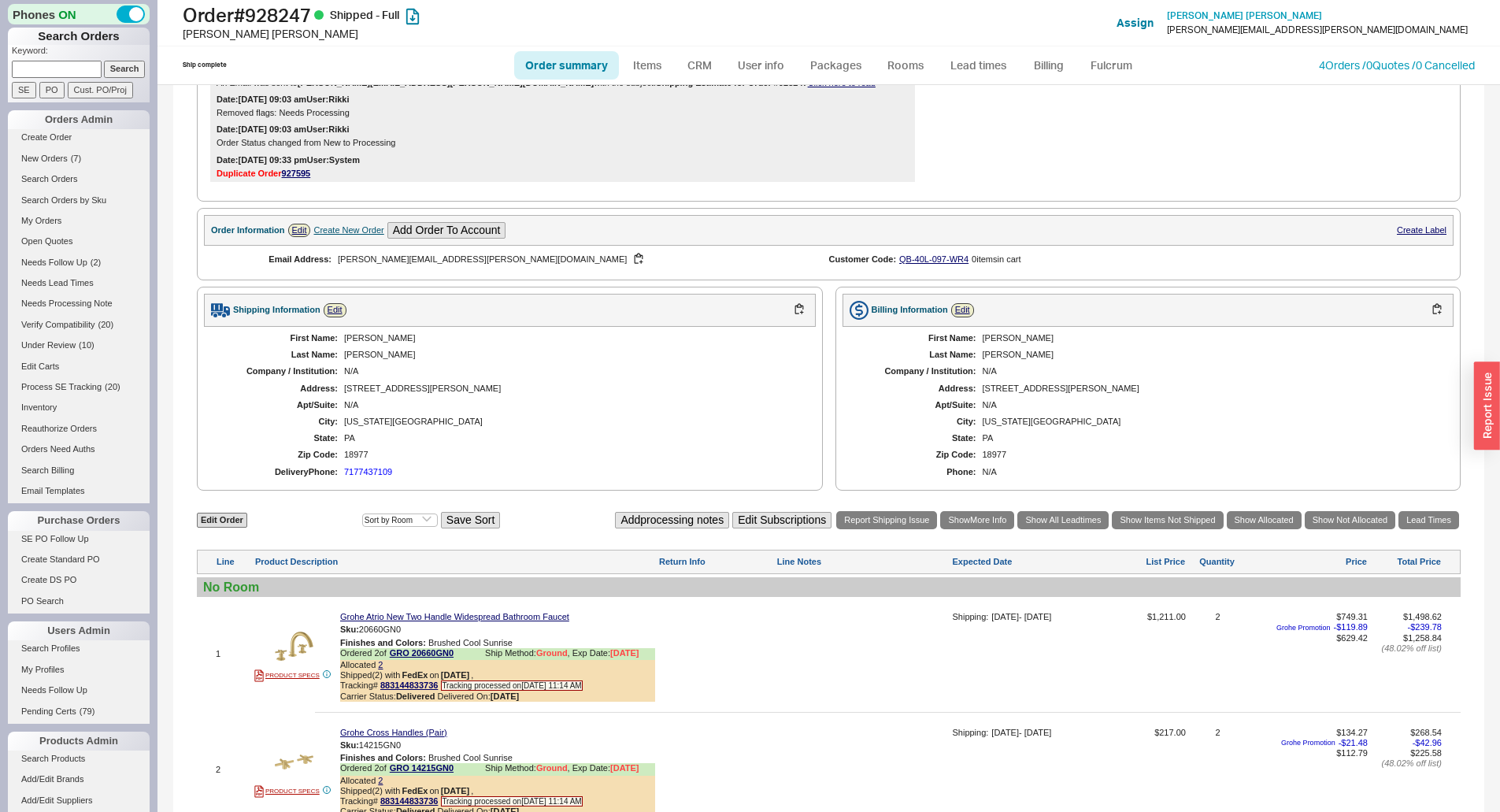
scroll to position [1071, 0]
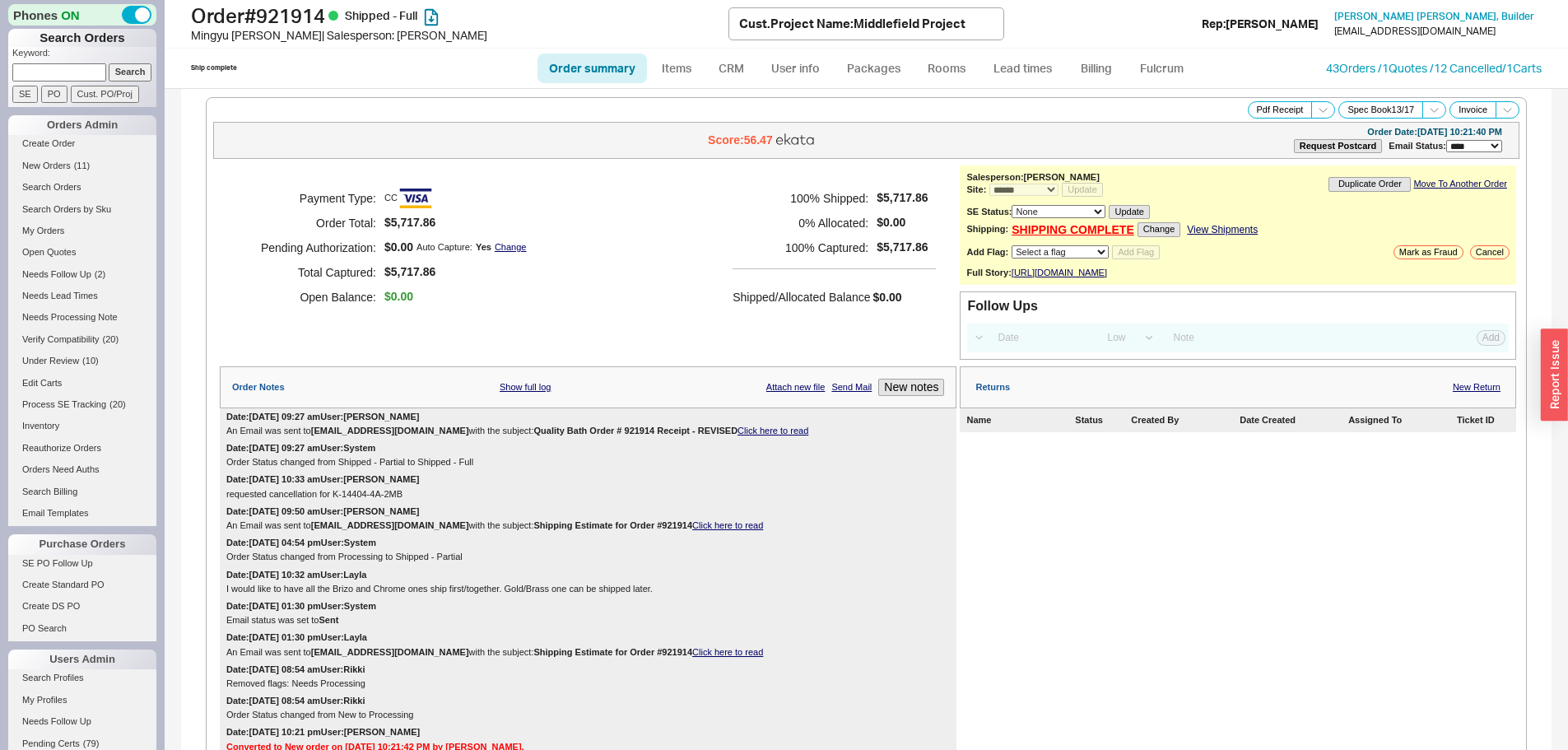
select select "*"
select select "LOW"
select select "3"
click at [1463, 392] on link "New Return" at bounding box center [1477, 387] width 48 height 11
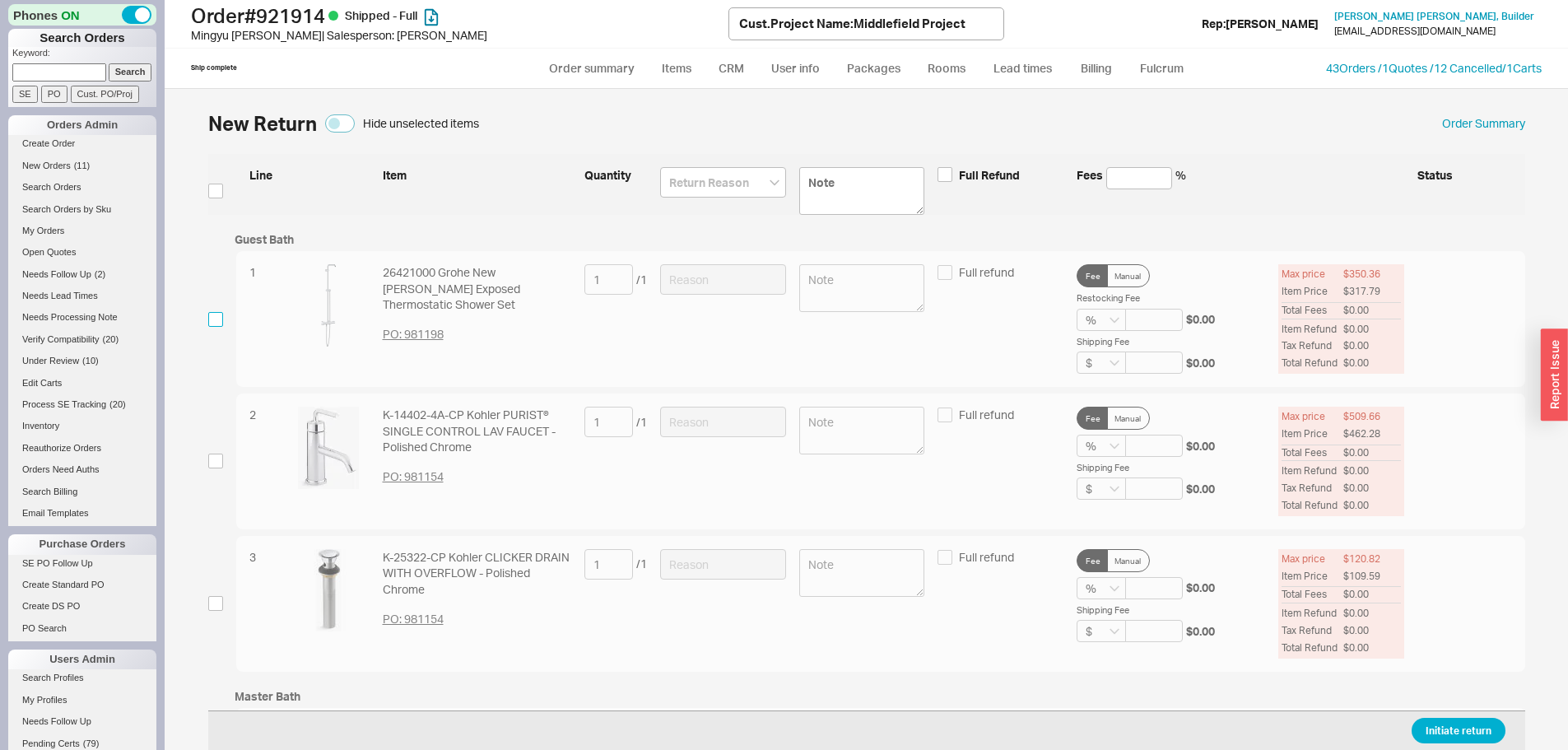
click at [211, 321] on input "checkbox" at bounding box center [216, 320] width 15 height 15
checkbox input "true"
click at [742, 286] on input at bounding box center [722, 279] width 126 height 30
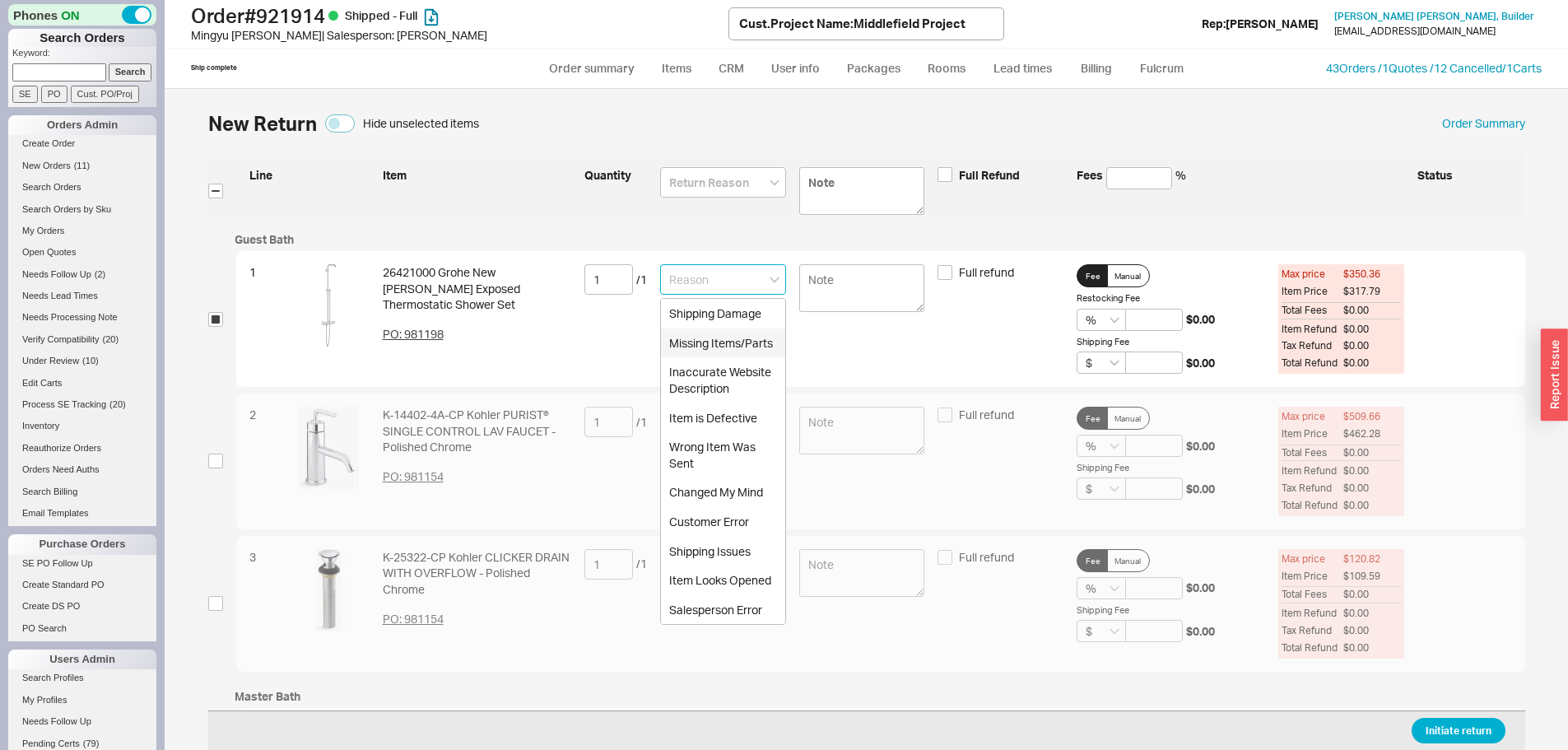
click at [705, 345] on div "Missing Items/Parts" at bounding box center [722, 343] width 124 height 30
type input "Missing Items/Parts"
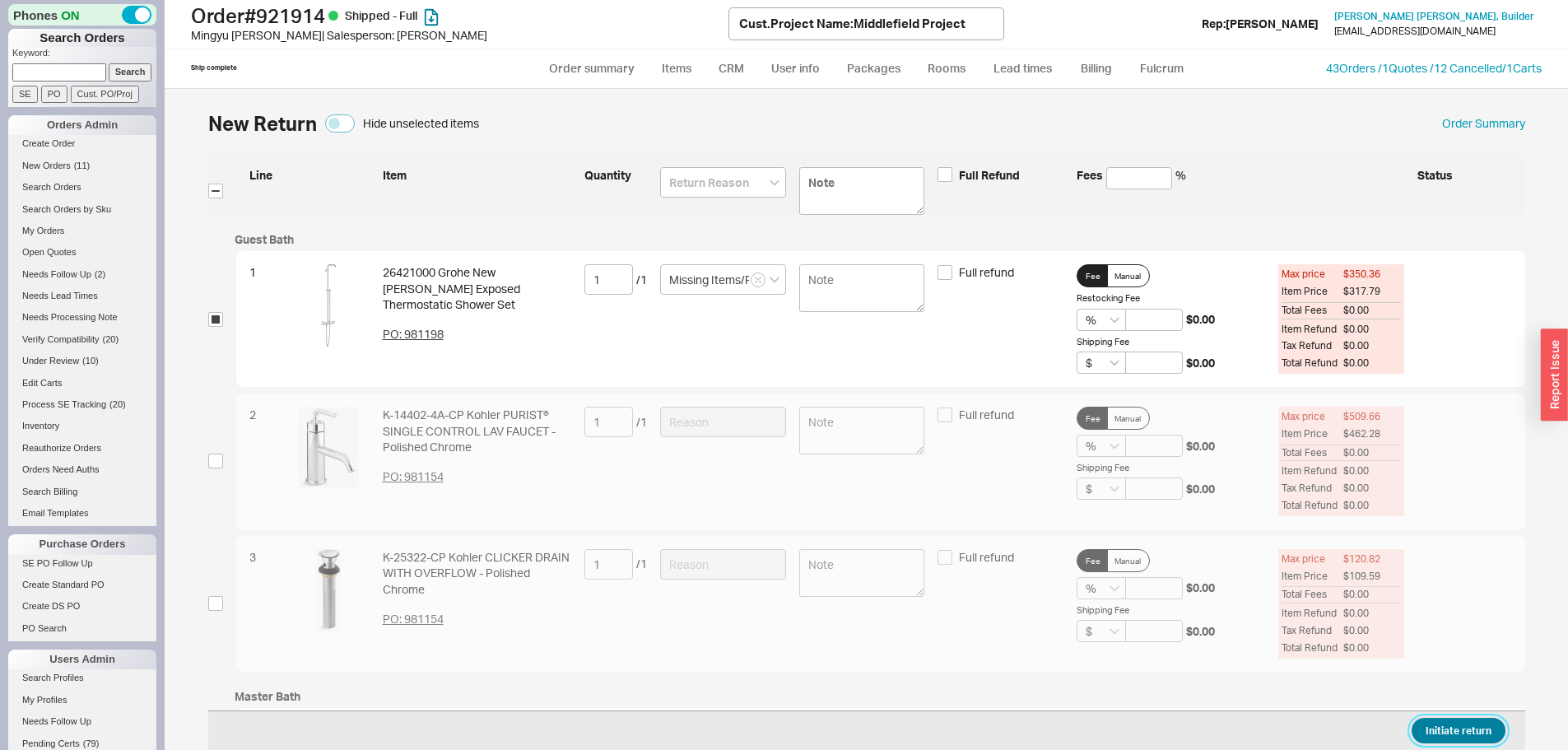
click at [1422, 735] on button "Initiate return" at bounding box center [1458, 731] width 94 height 25
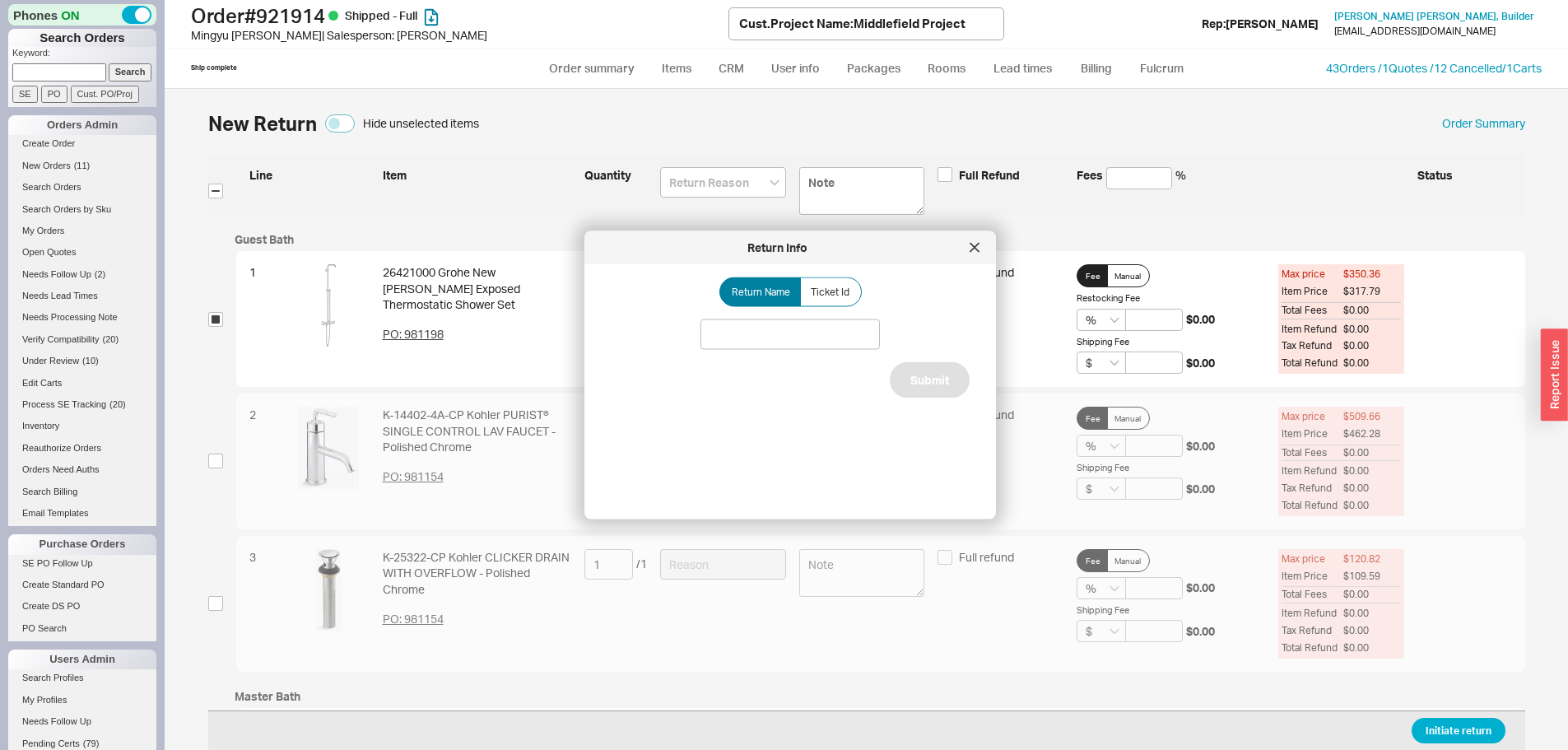
click at [854, 303] on div "Return Name Ticket Id" at bounding box center [790, 292] width 359 height 30
click at [813, 291] on span "Ticket Id" at bounding box center [830, 293] width 39 height 13
click at [0, 0] on input "Ticket Id" at bounding box center [0, 0] width 0 height 0
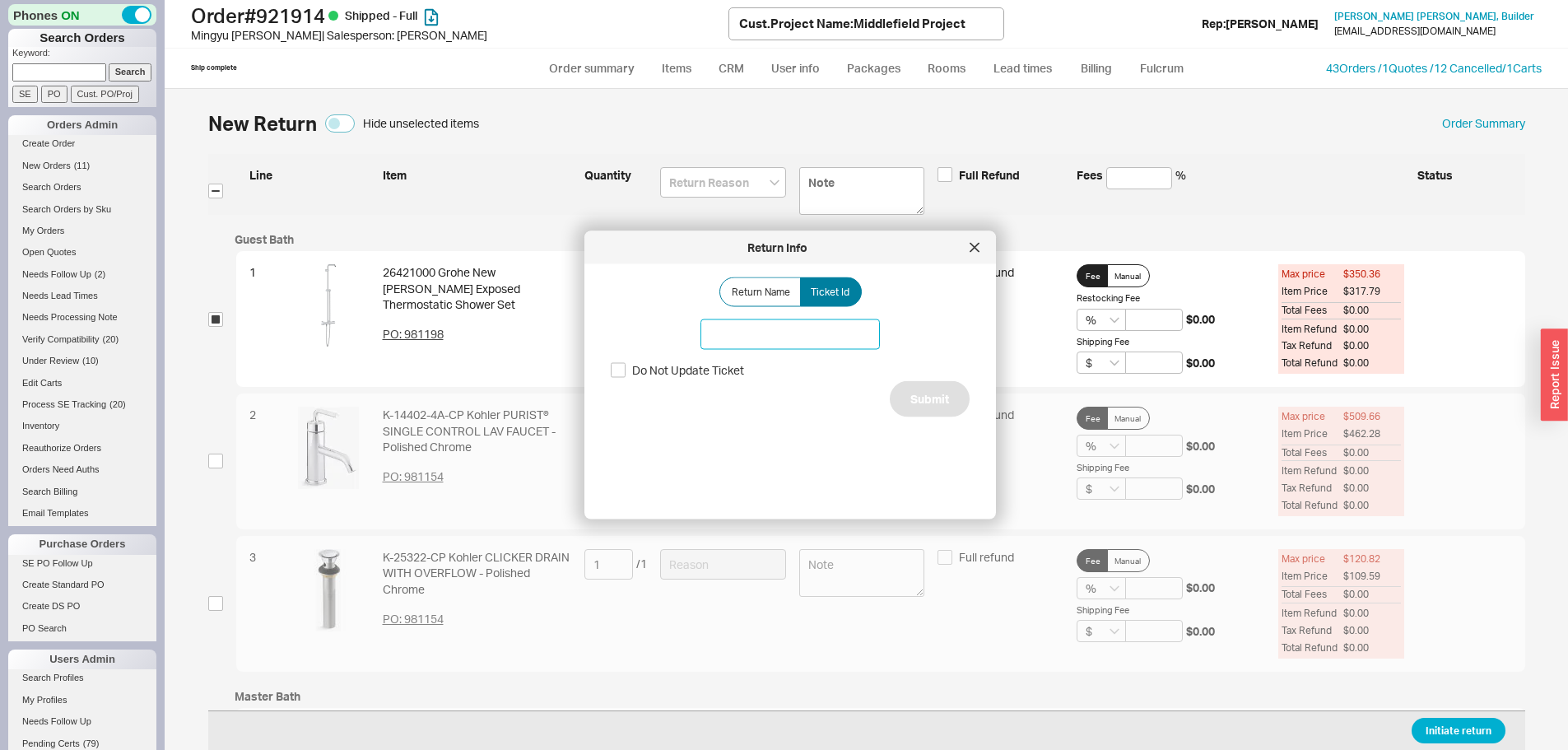
drag, startPoint x: 814, startPoint y: 304, endPoint x: 813, endPoint y: 343, distance: 39.0
click at [813, 343] on input at bounding box center [790, 335] width 180 height 30
type input "187812"
click at [911, 394] on button "Submit" at bounding box center [930, 399] width 80 height 36
select select "*"
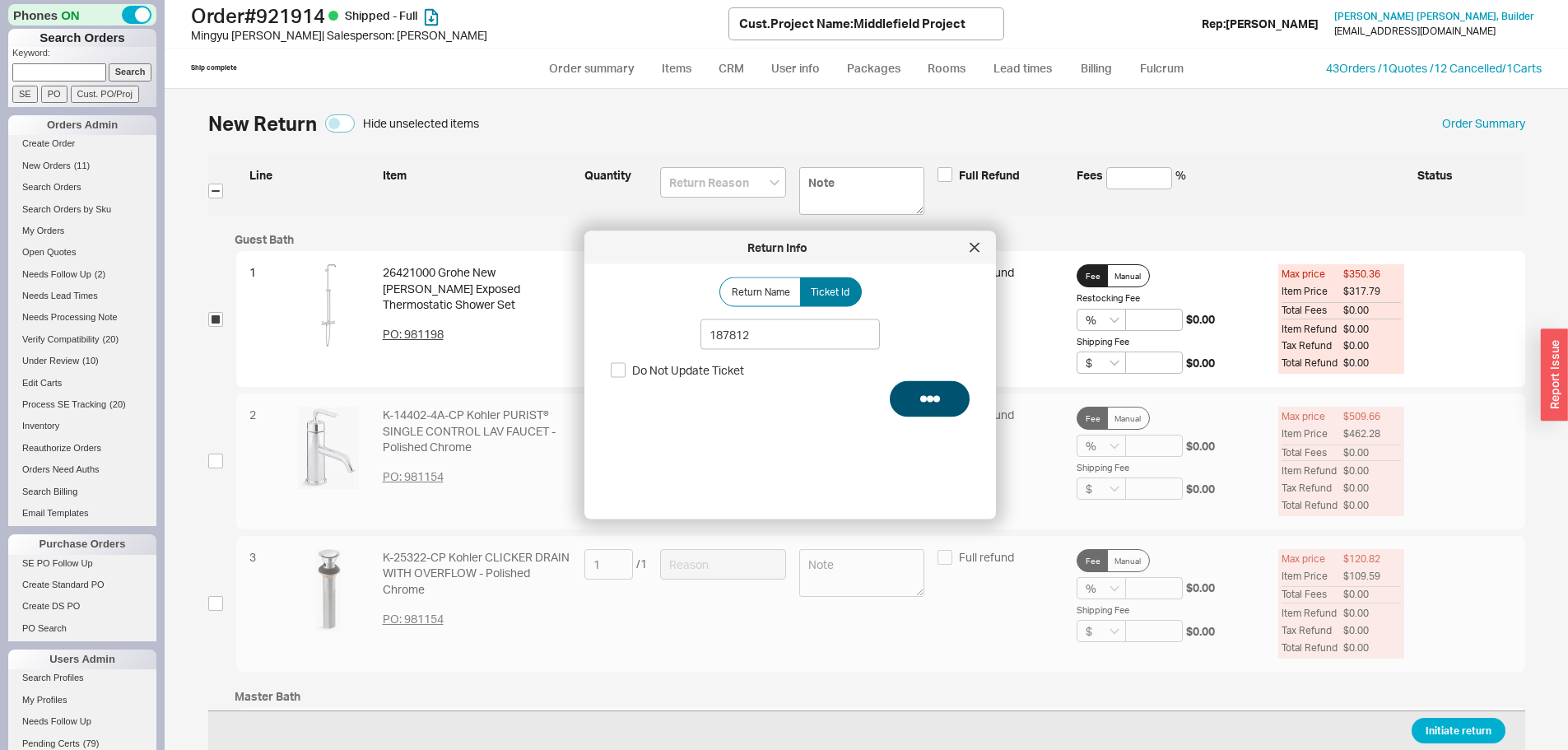
select select "LOW"
select select "3"
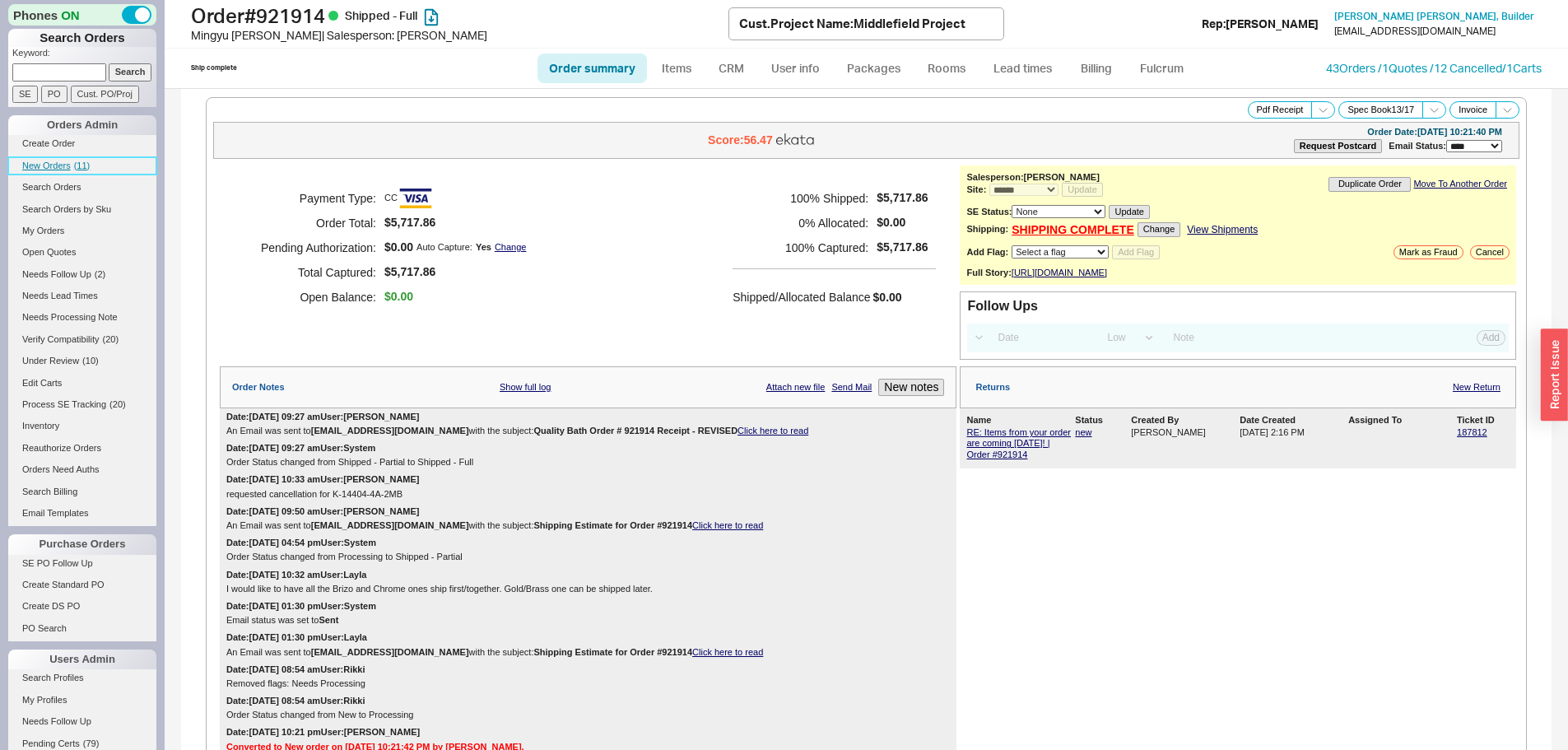
click at [58, 163] on span "New Orders" at bounding box center [46, 165] width 49 height 10
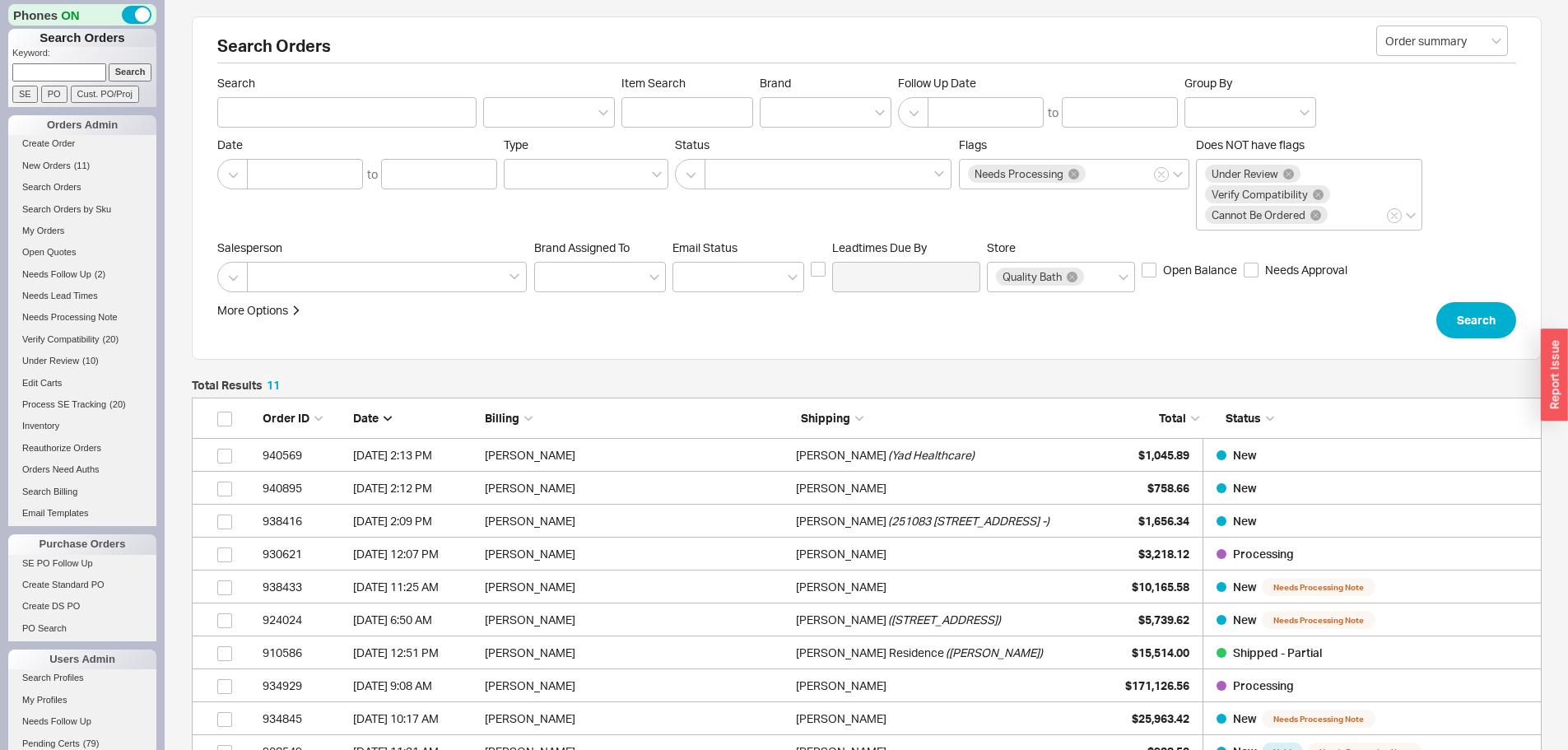
scroll to position [391, 1338]
